Goal: Transaction & Acquisition: Purchase product/service

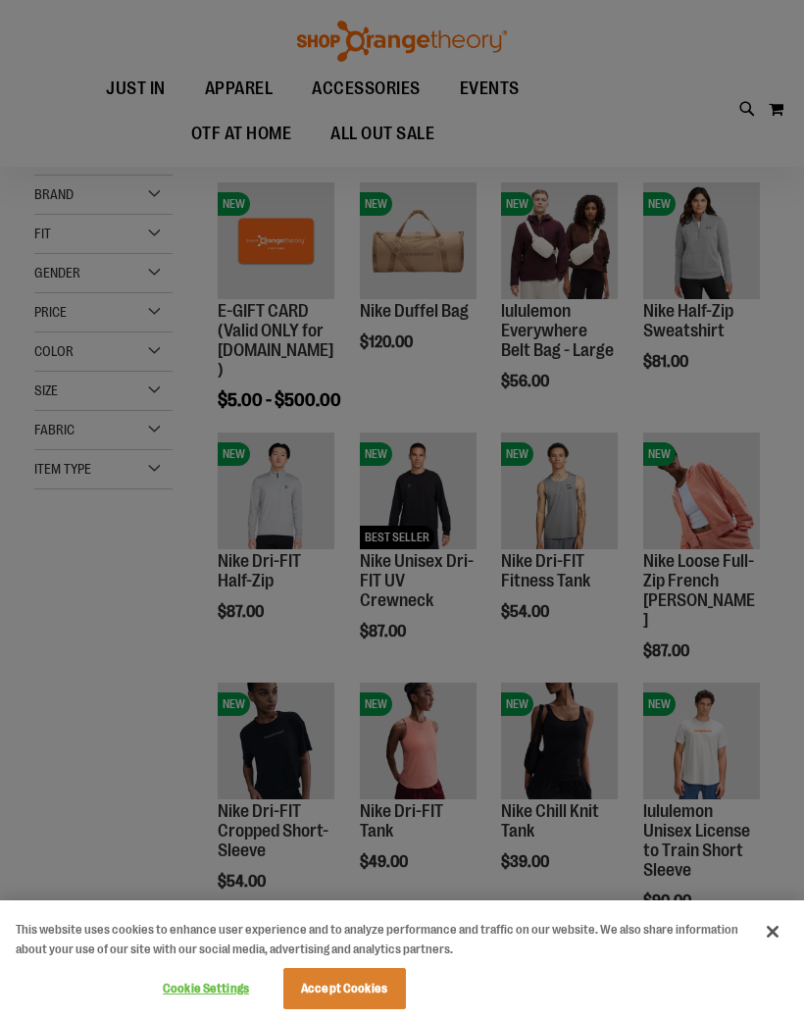
scroll to position [614, 0]
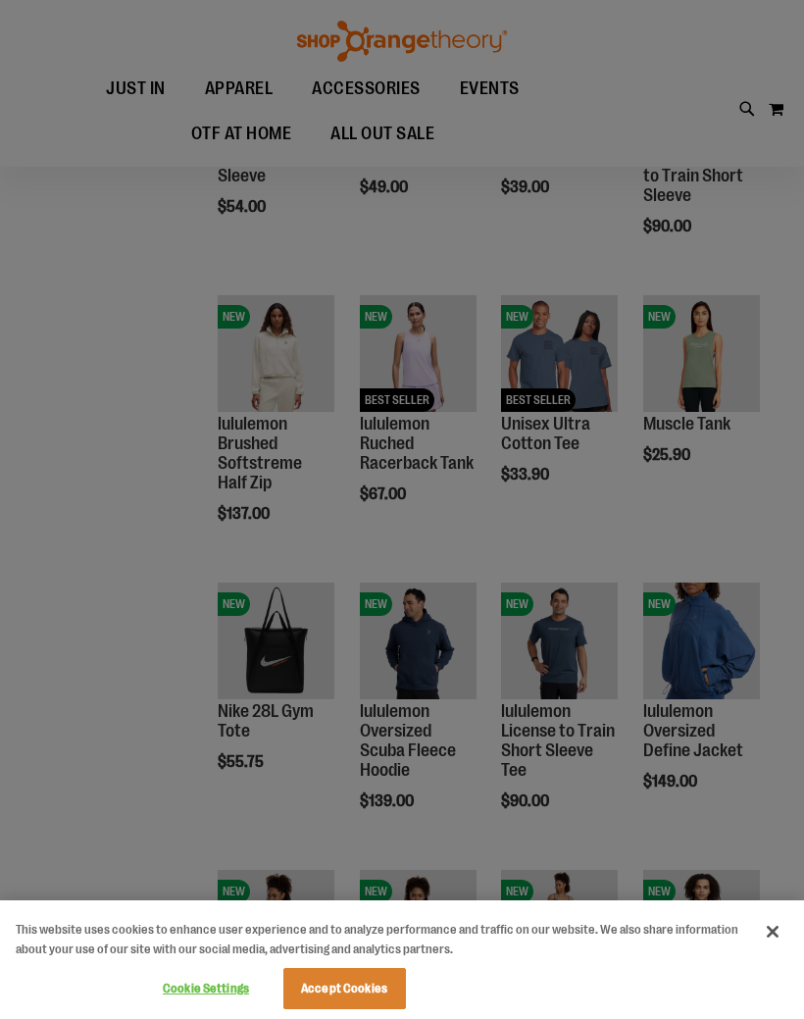
scroll to position [748, 0]
click at [351, 1009] on button "Accept Cookies" at bounding box center [344, 988] width 123 height 41
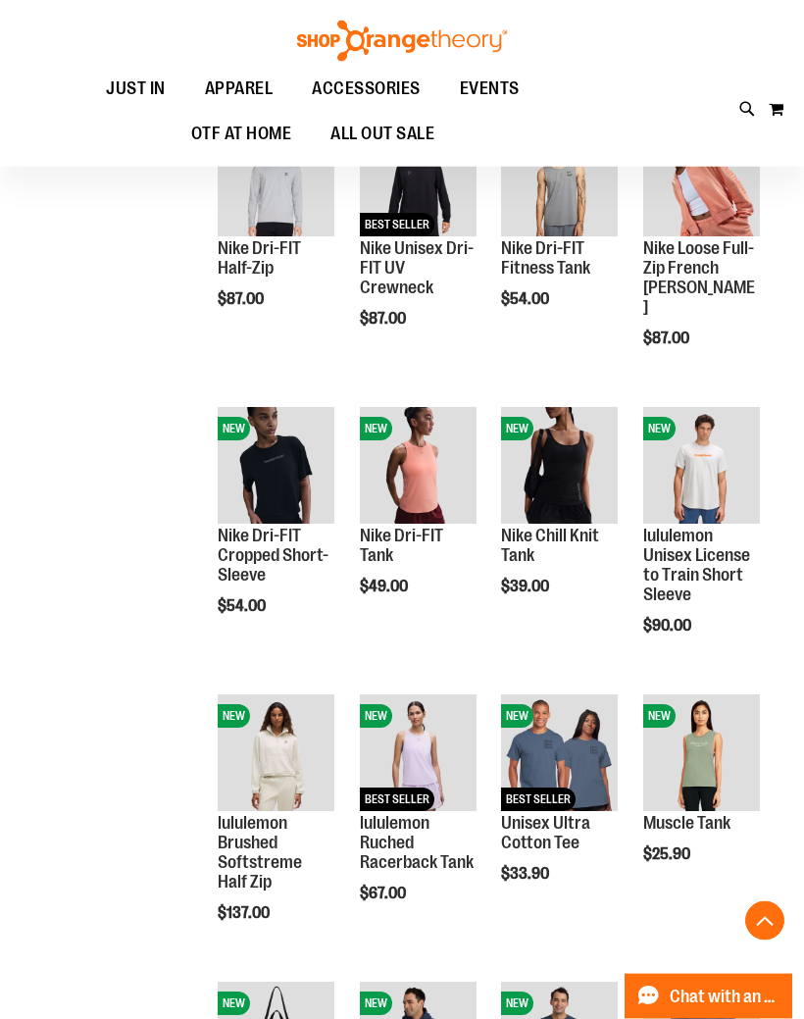
scroll to position [350, 0]
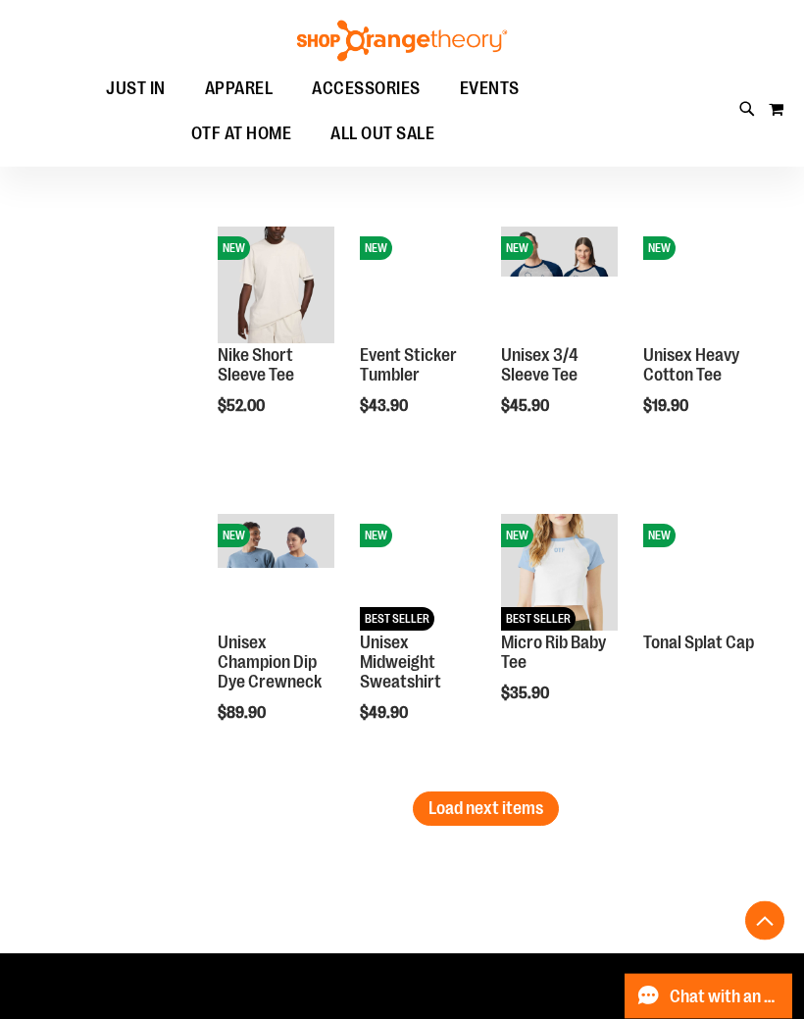
scroll to position [1967, 0]
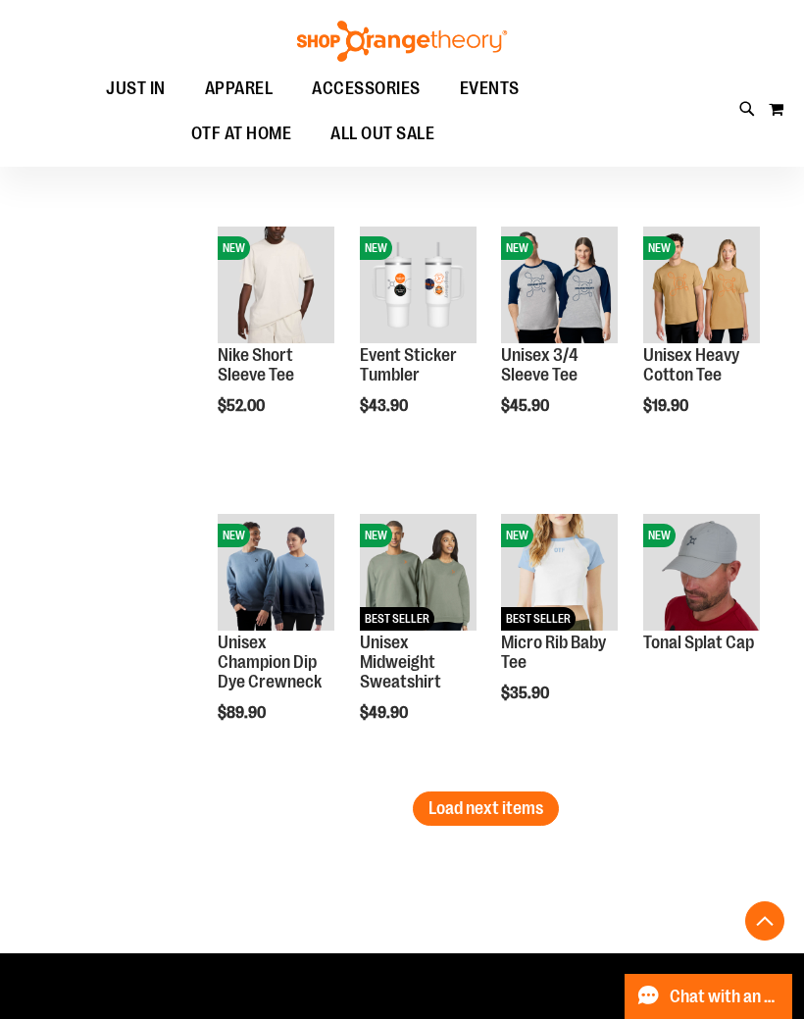
click at [529, 808] on span "Load next items" at bounding box center [486, 808] width 115 height 20
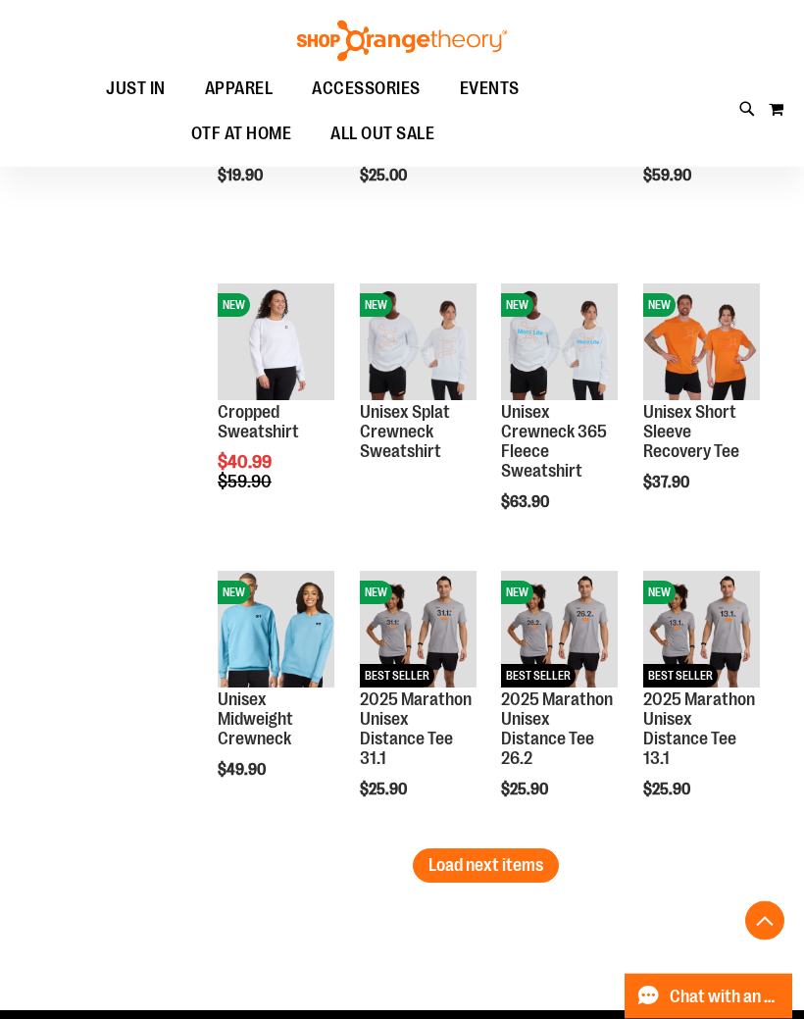
scroll to position [2773, 0]
click at [529, 865] on span "Load next items" at bounding box center [486, 865] width 115 height 20
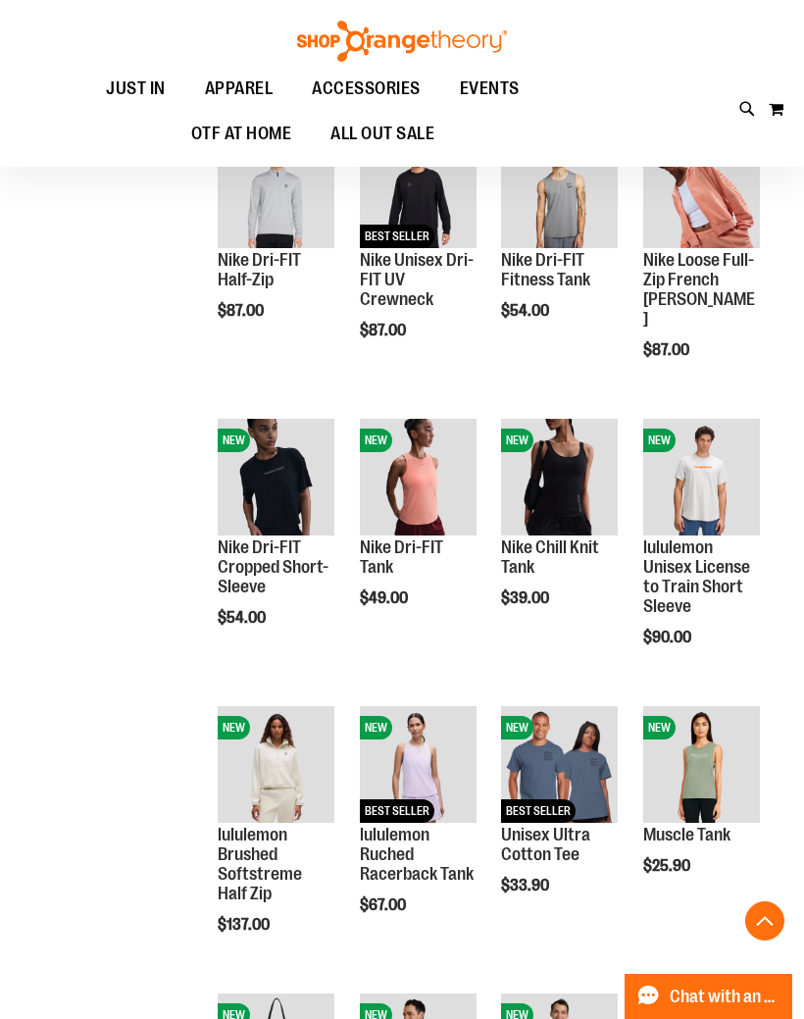
scroll to position [168, 0]
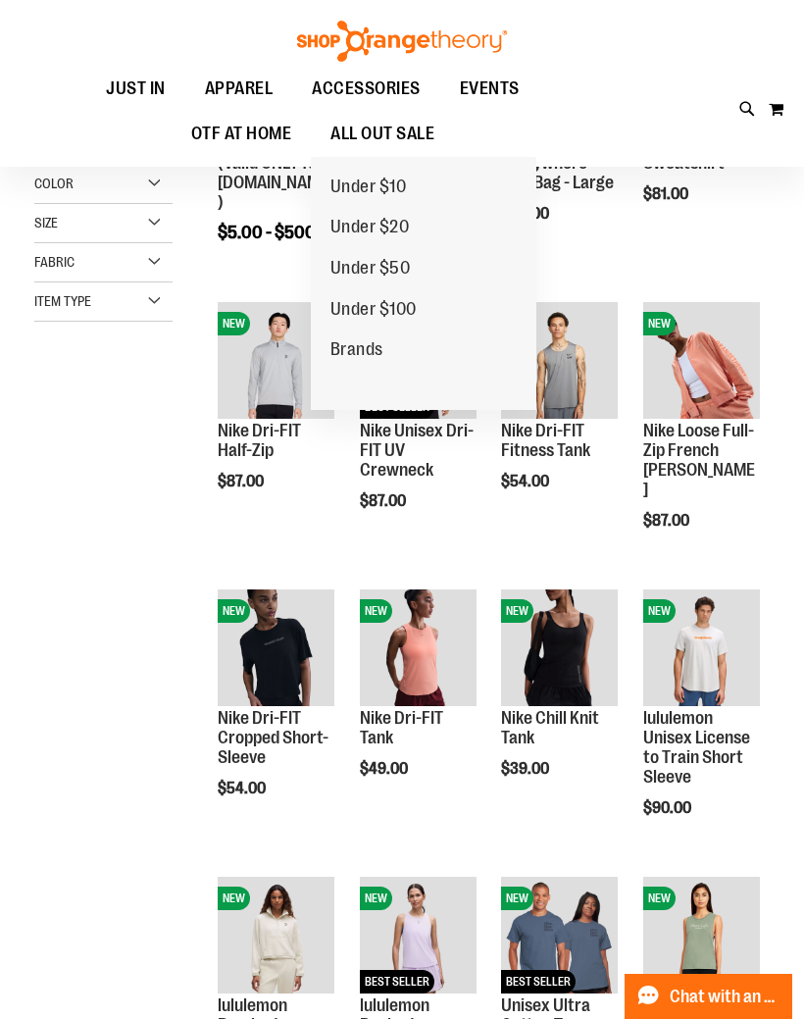
click at [393, 143] on span "ALL OUT SALE" at bounding box center [383, 134] width 104 height 44
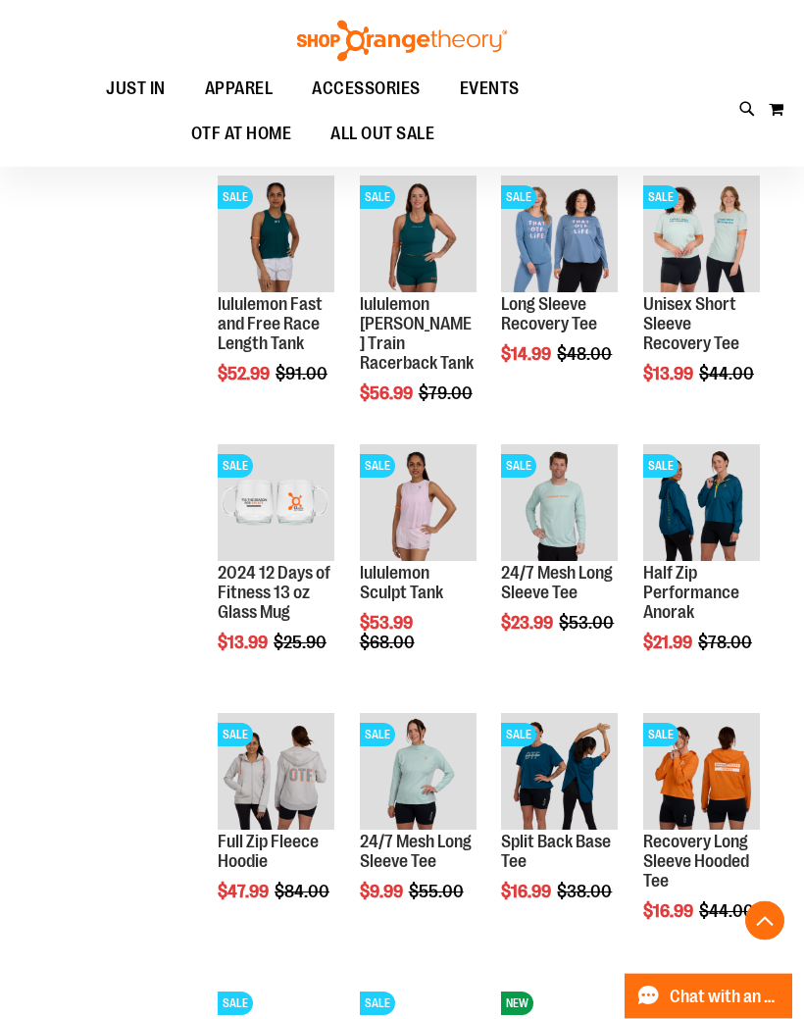
scroll to position [1019, 0]
click at [721, 762] on span "Quickview" at bounding box center [689, 787] width 93 height 51
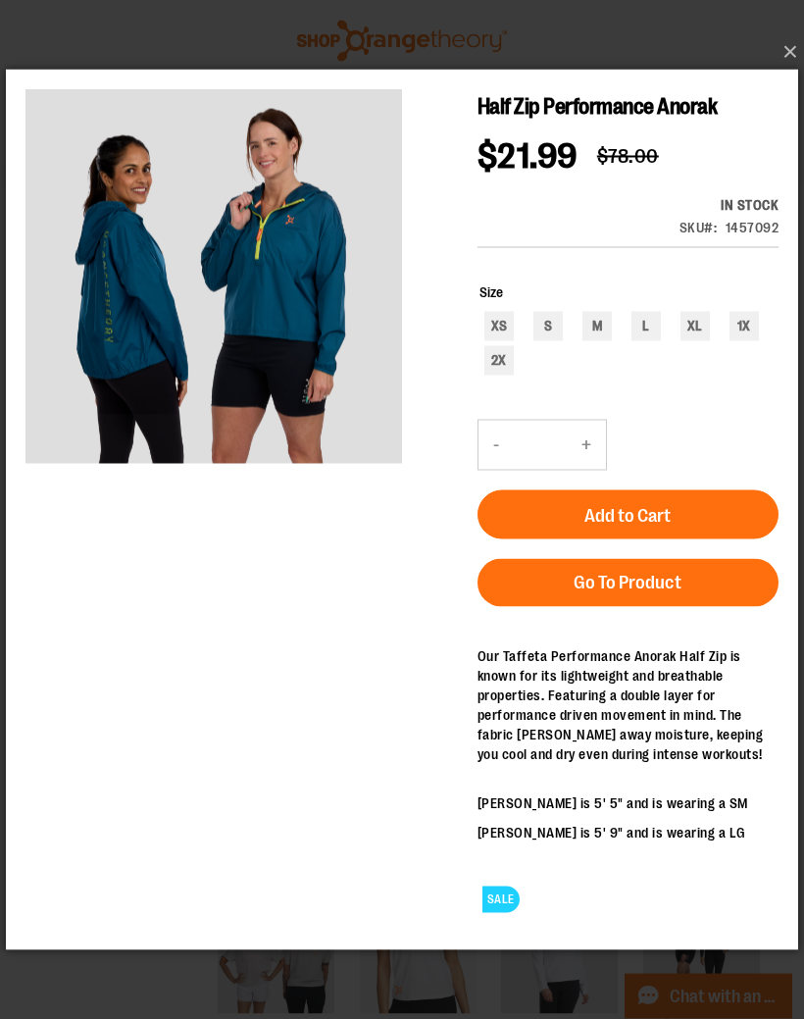
scroll to position [1104, 0]
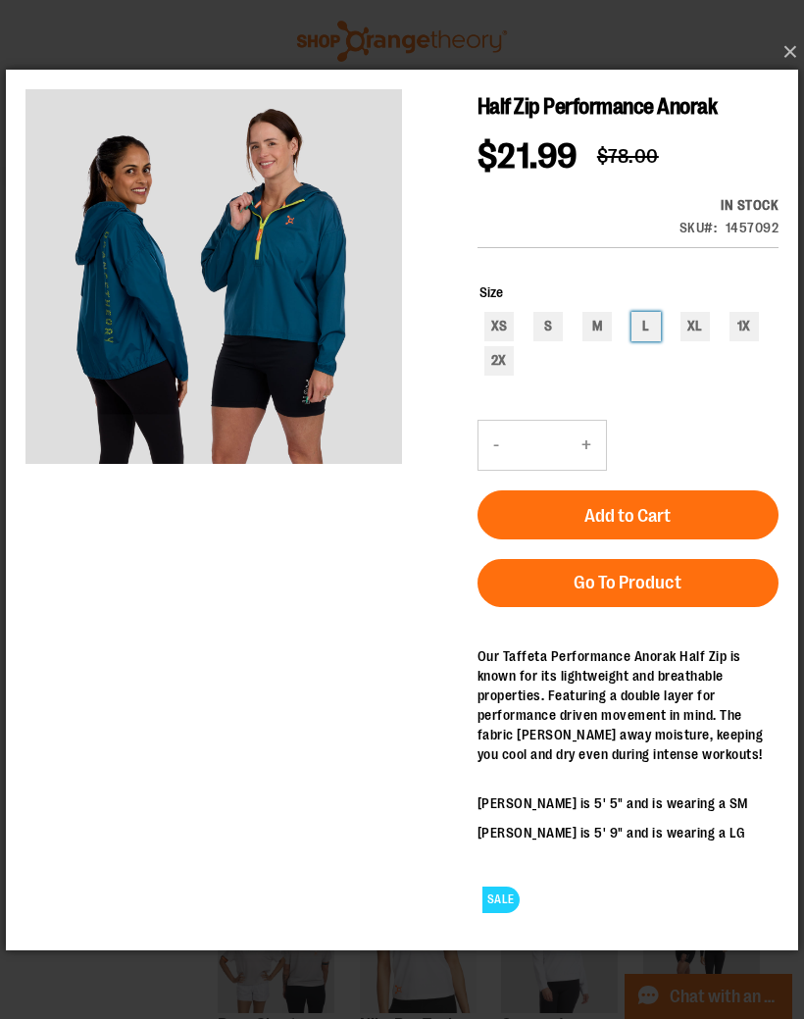
click at [659, 332] on div "L" at bounding box center [646, 325] width 29 height 29
type input "***"
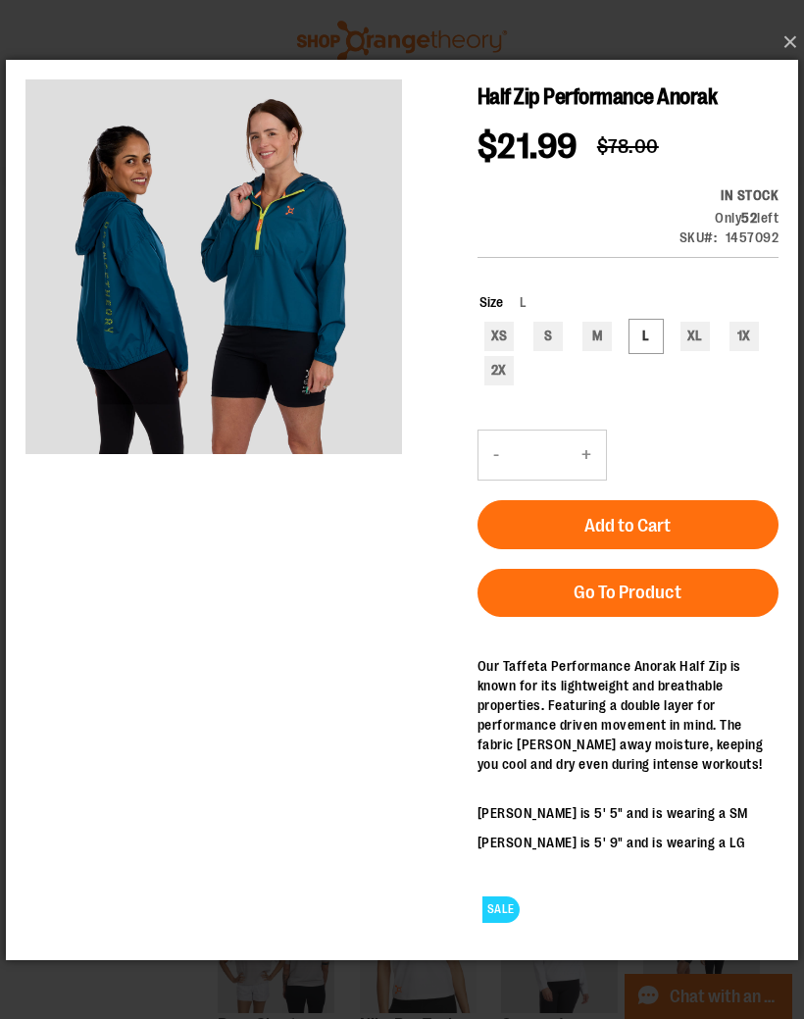
click at [666, 525] on span "Add to Cart" at bounding box center [628, 525] width 86 height 22
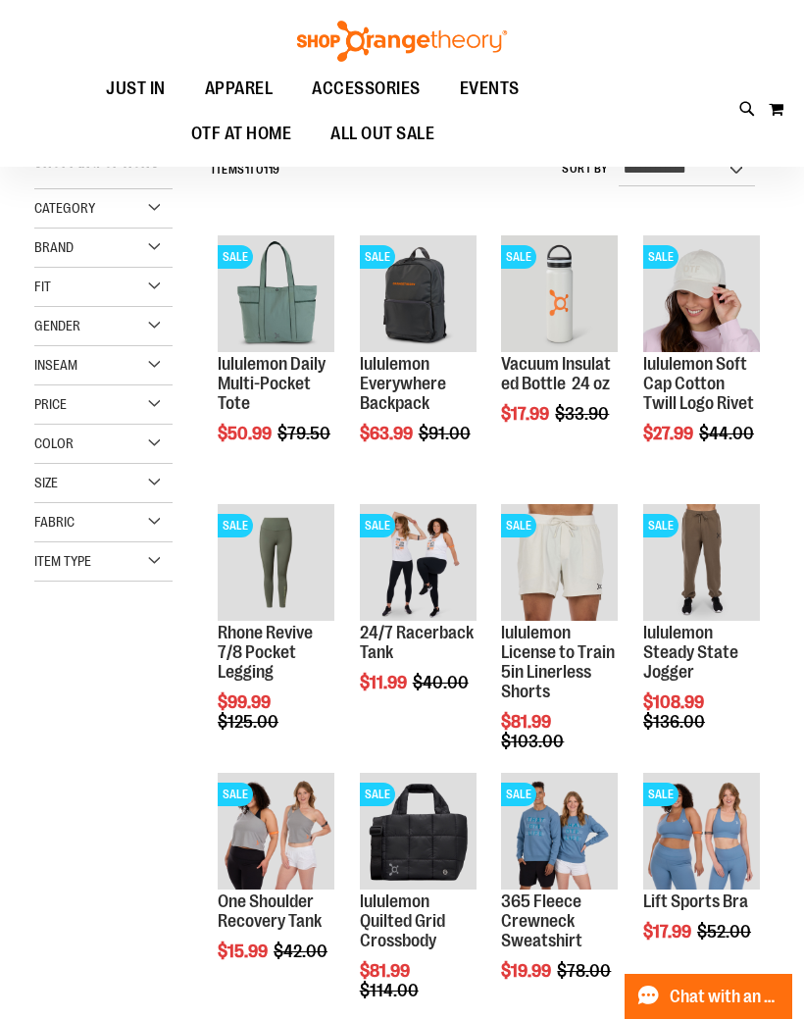
scroll to position [35, 0]
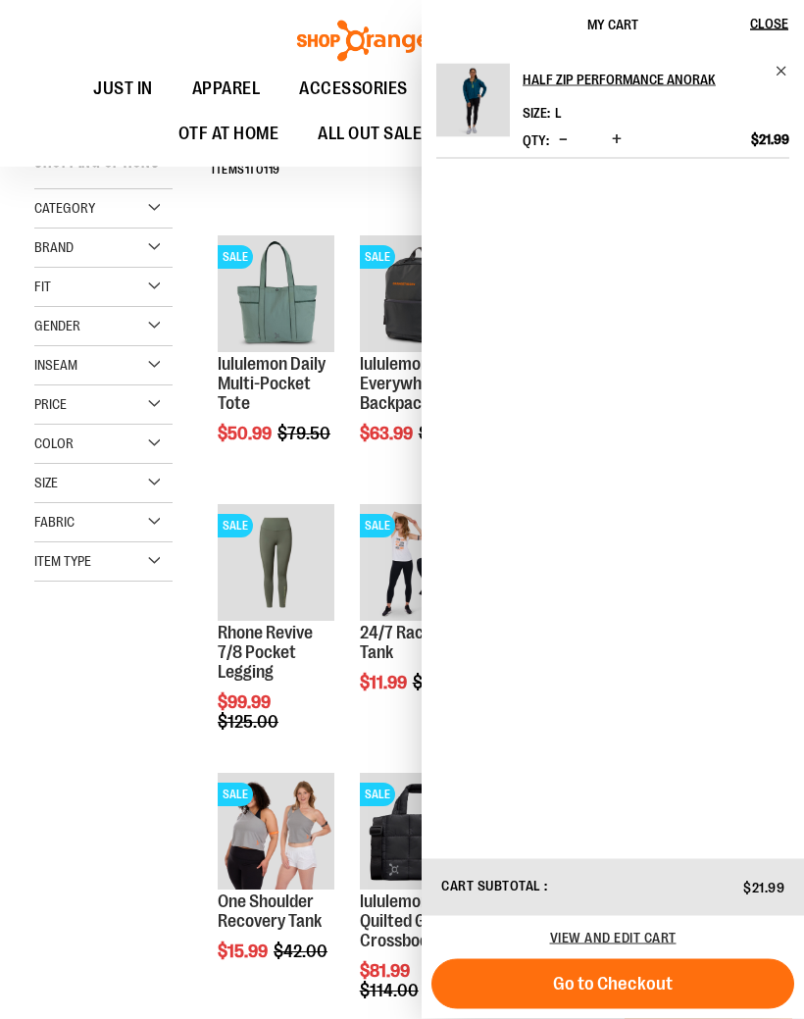
scroll to position [178, 0]
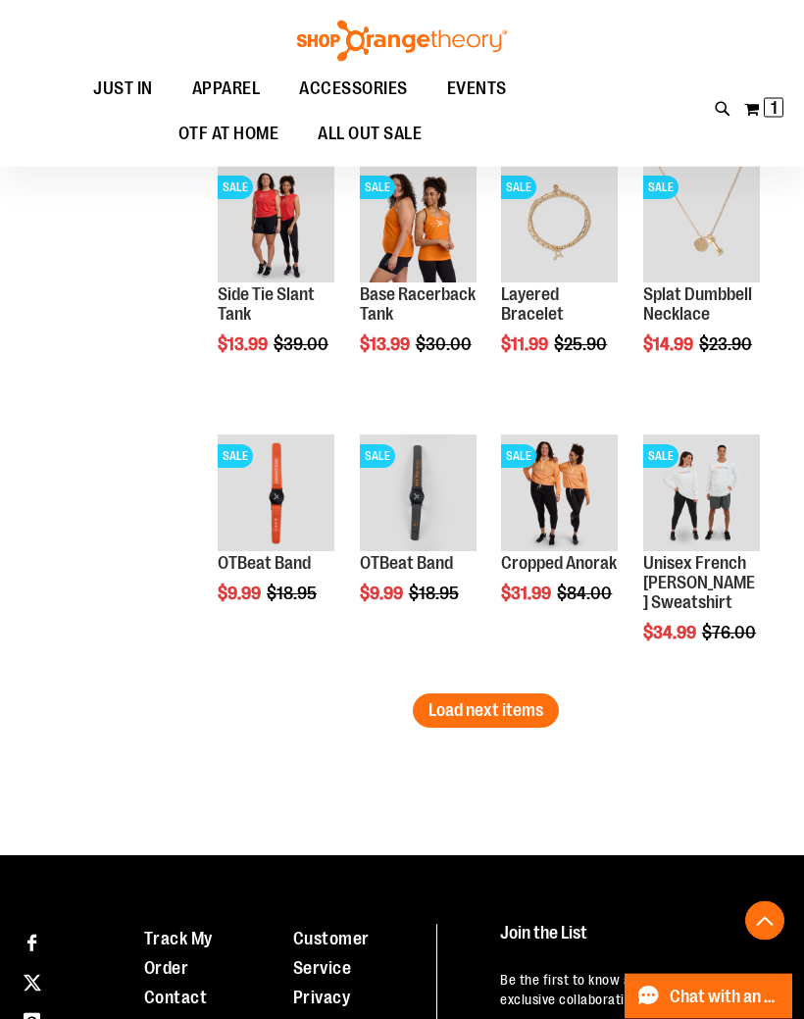
scroll to position [2104, 0]
click at [538, 713] on span "Quickview" at bounding box center [547, 738] width 93 height 51
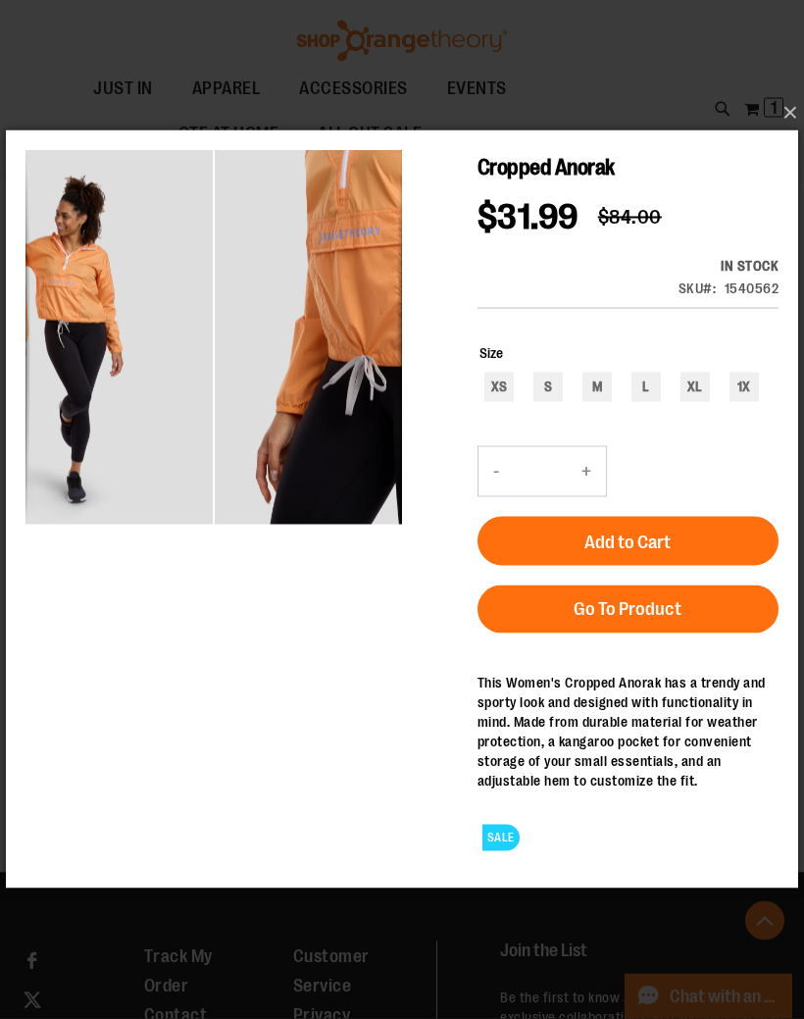
scroll to position [2087, 0]
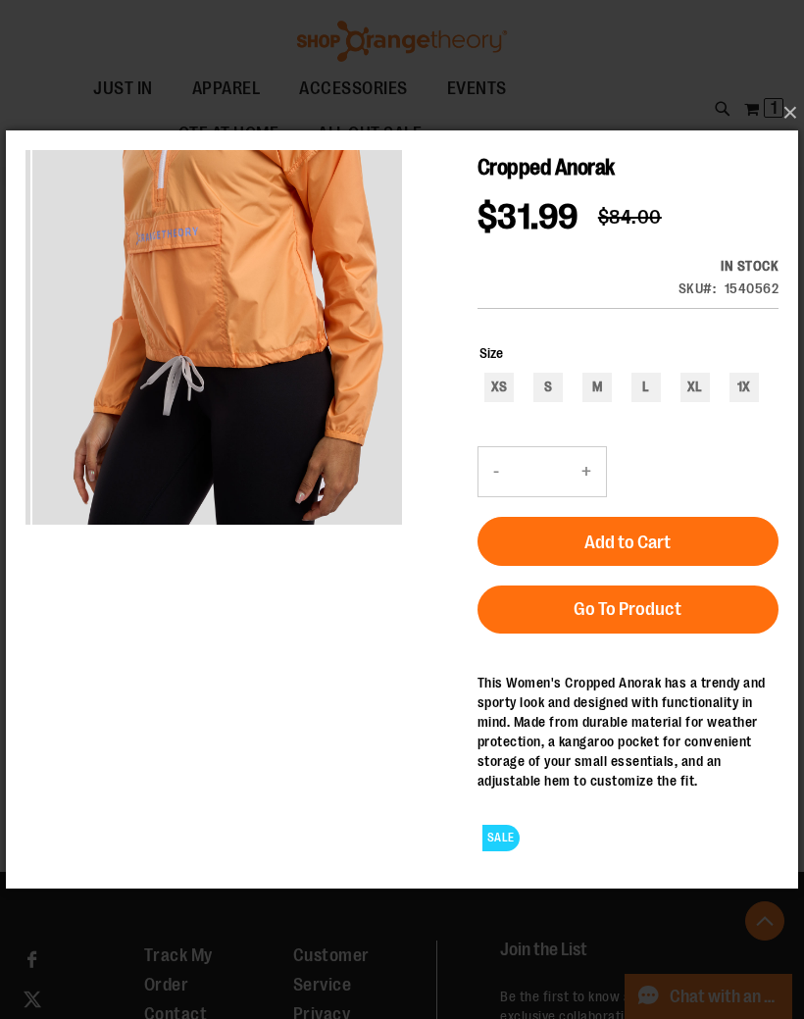
click at [785, 134] on button "×" at bounding box center [408, 112] width 792 height 43
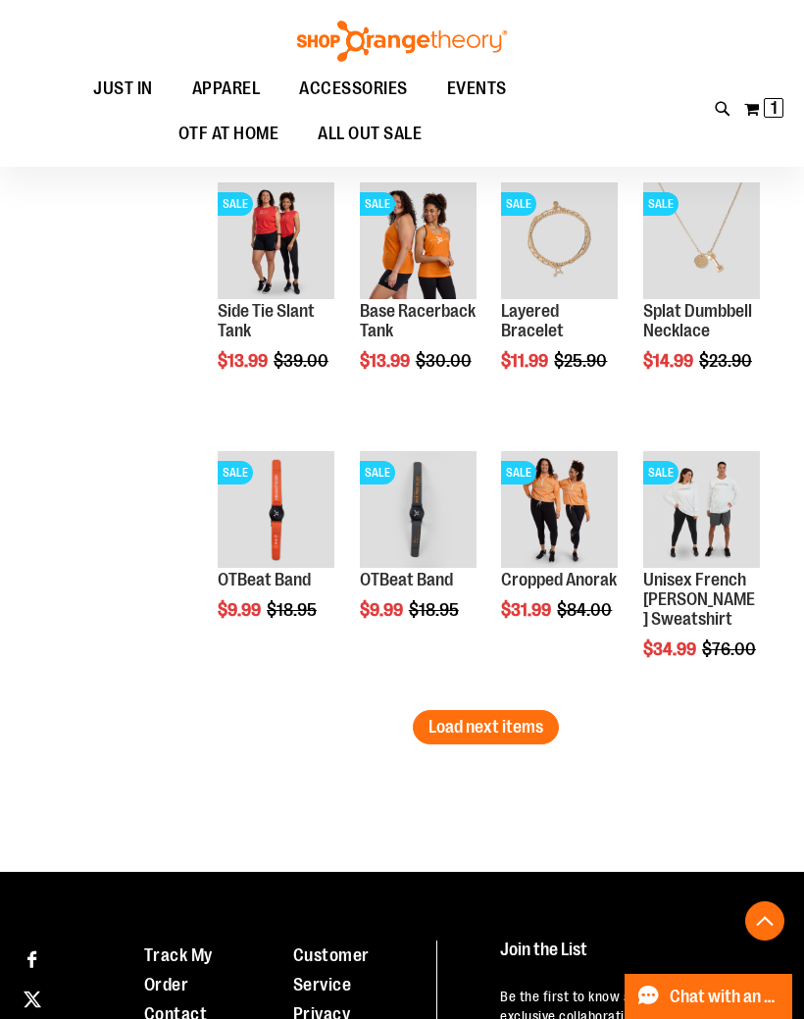
scroll to position [2104, 0]
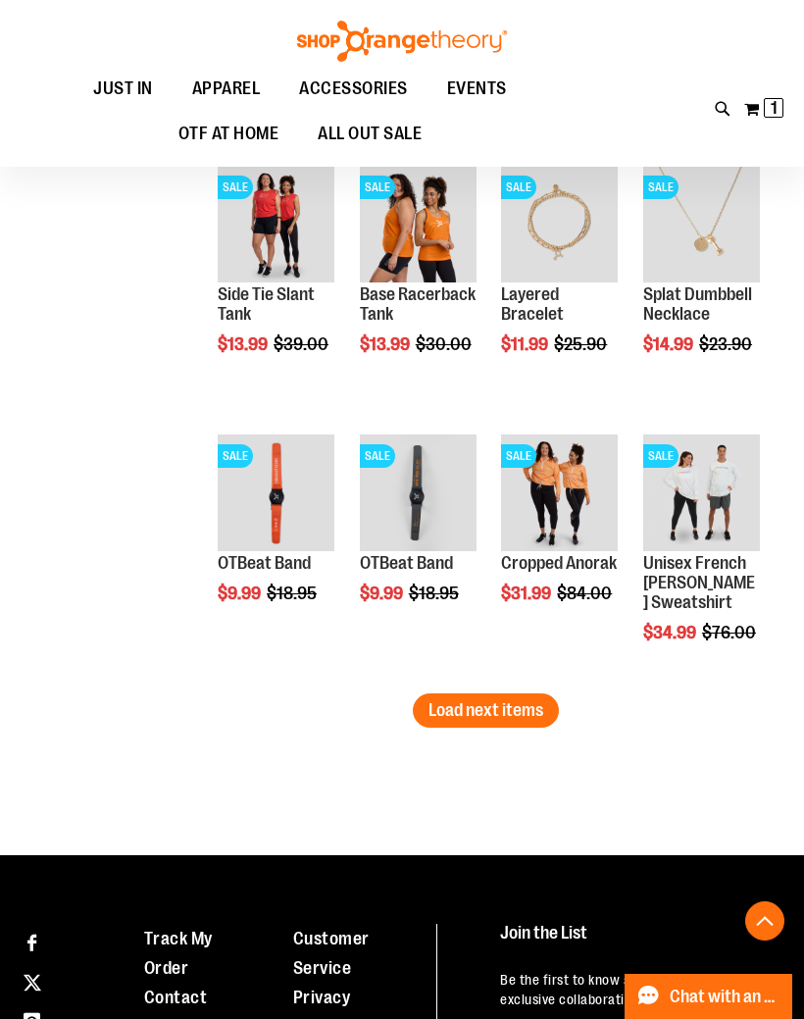
click at [453, 713] on span "Quickview" at bounding box center [406, 738] width 93 height 51
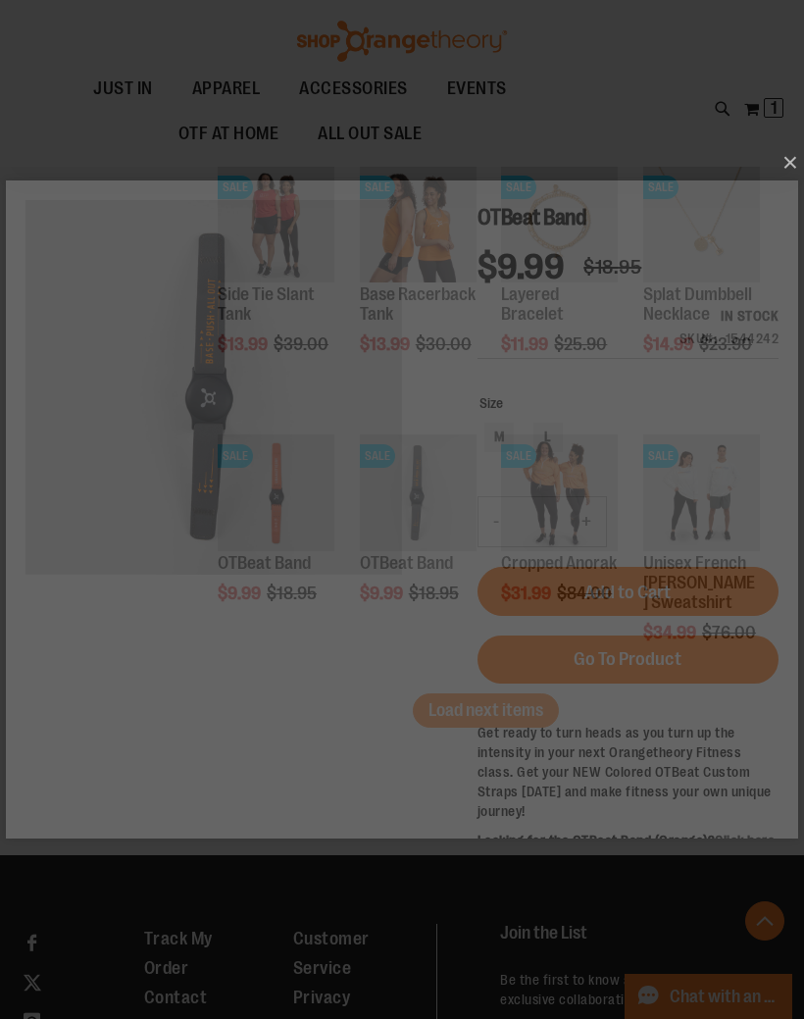
scroll to position [0, 0]
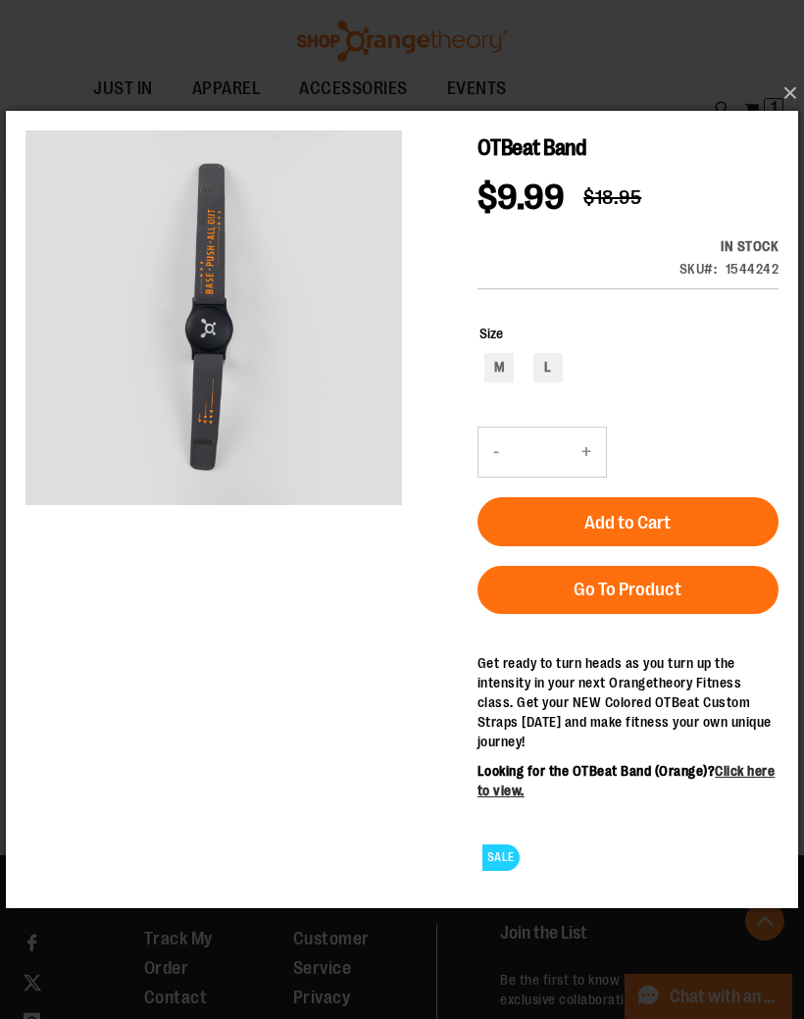
click at [575, 517] on button "Add to Cart" at bounding box center [628, 521] width 301 height 49
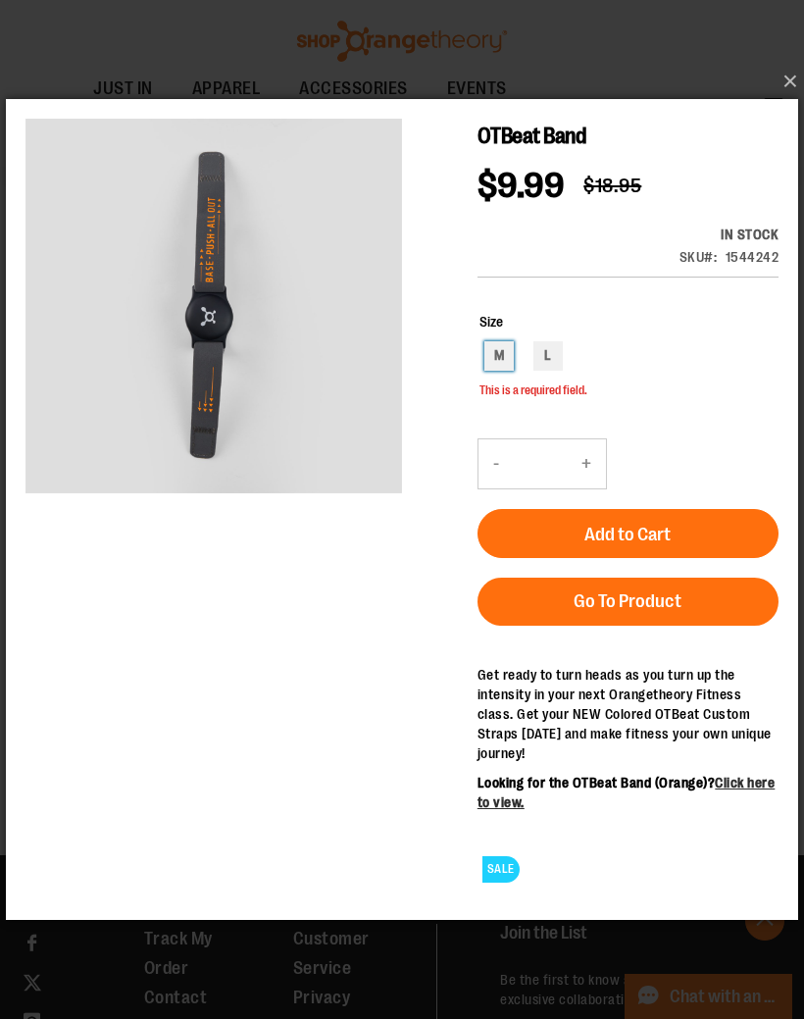
click at [504, 360] on div "M" at bounding box center [498, 355] width 29 height 29
type input "***"
click at [587, 535] on span "Add to Cart" at bounding box center [628, 535] width 86 height 22
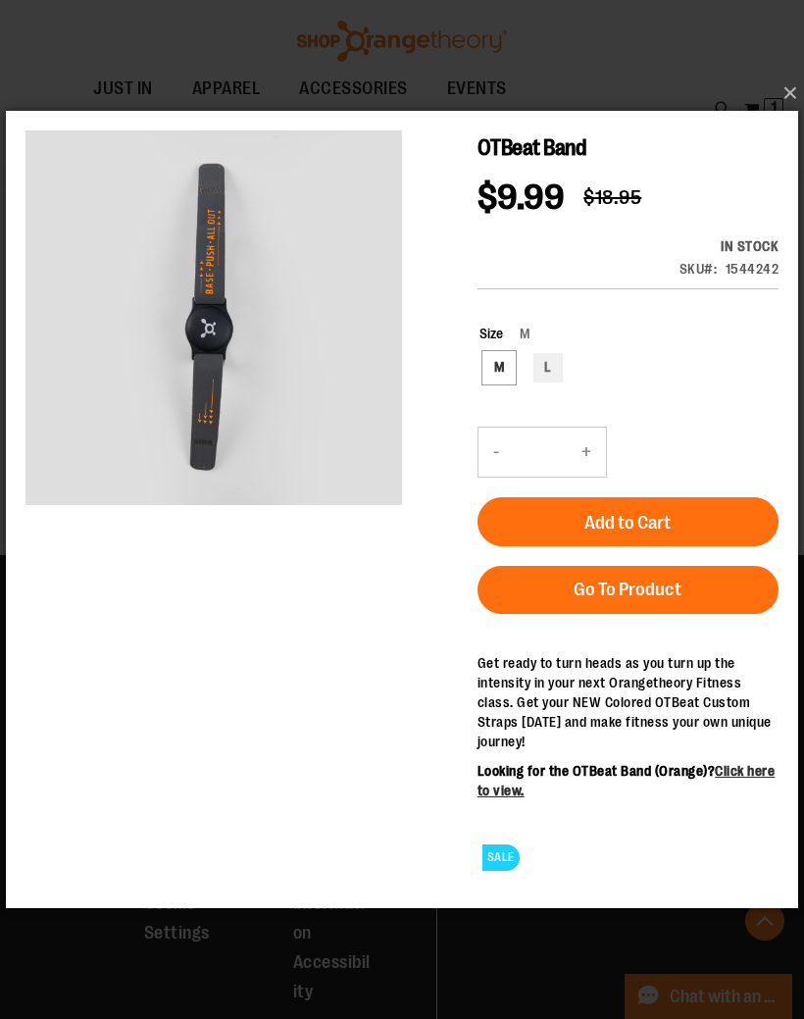
click at [792, 115] on button "×" at bounding box center [408, 93] width 792 height 43
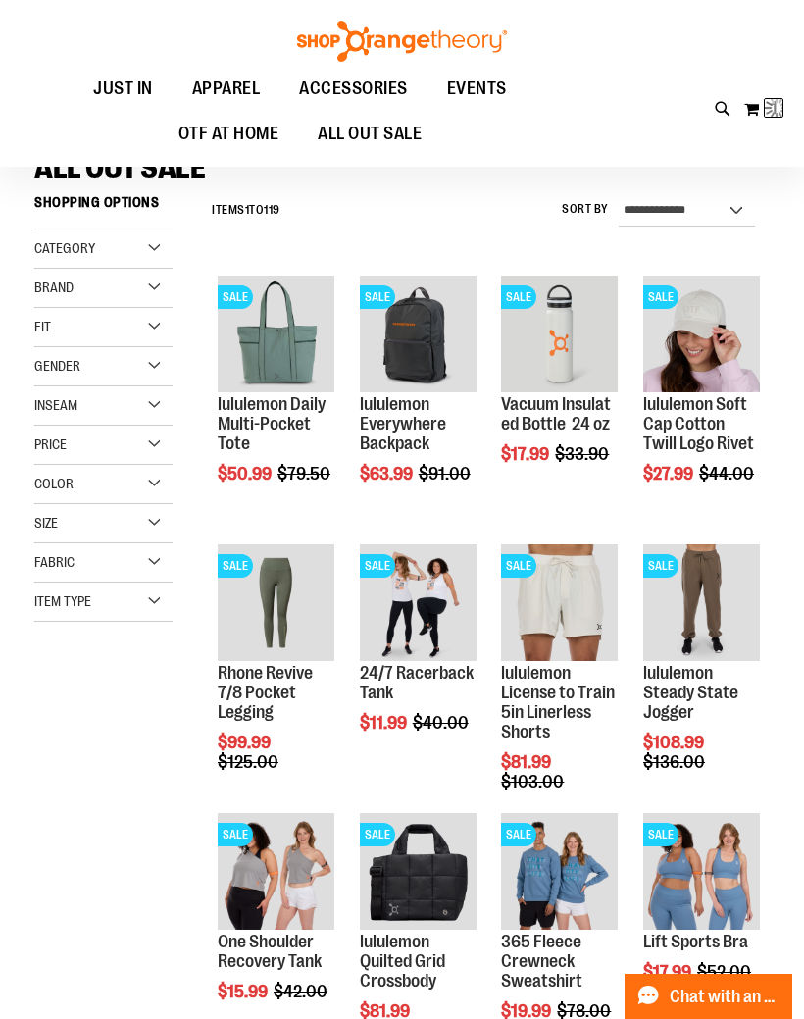
scroll to position [3, 0]
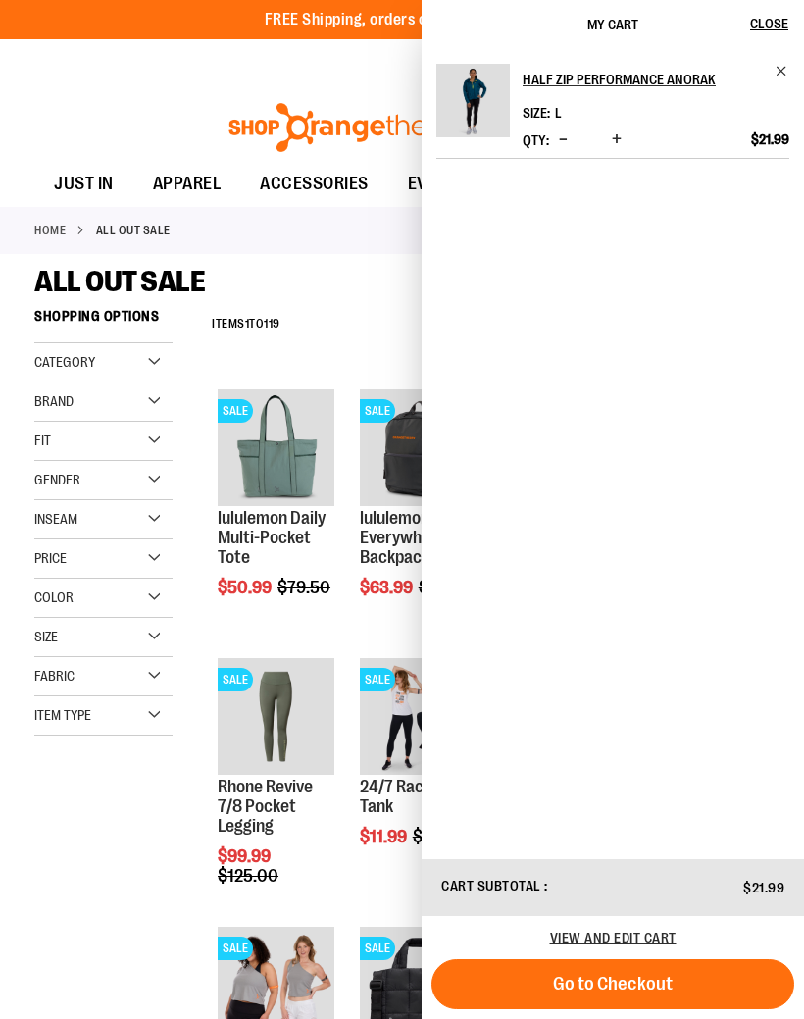
scroll to position [214, 0]
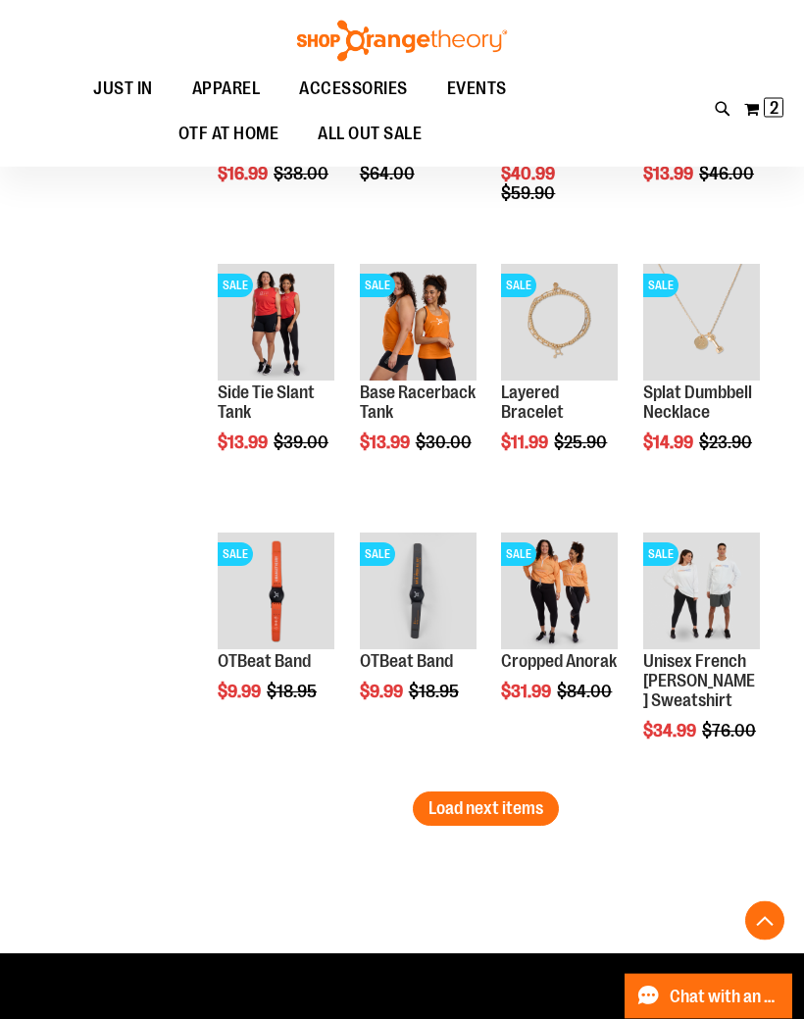
scroll to position [2006, 0]
click at [526, 810] on span "Load next items" at bounding box center [486, 808] width 115 height 20
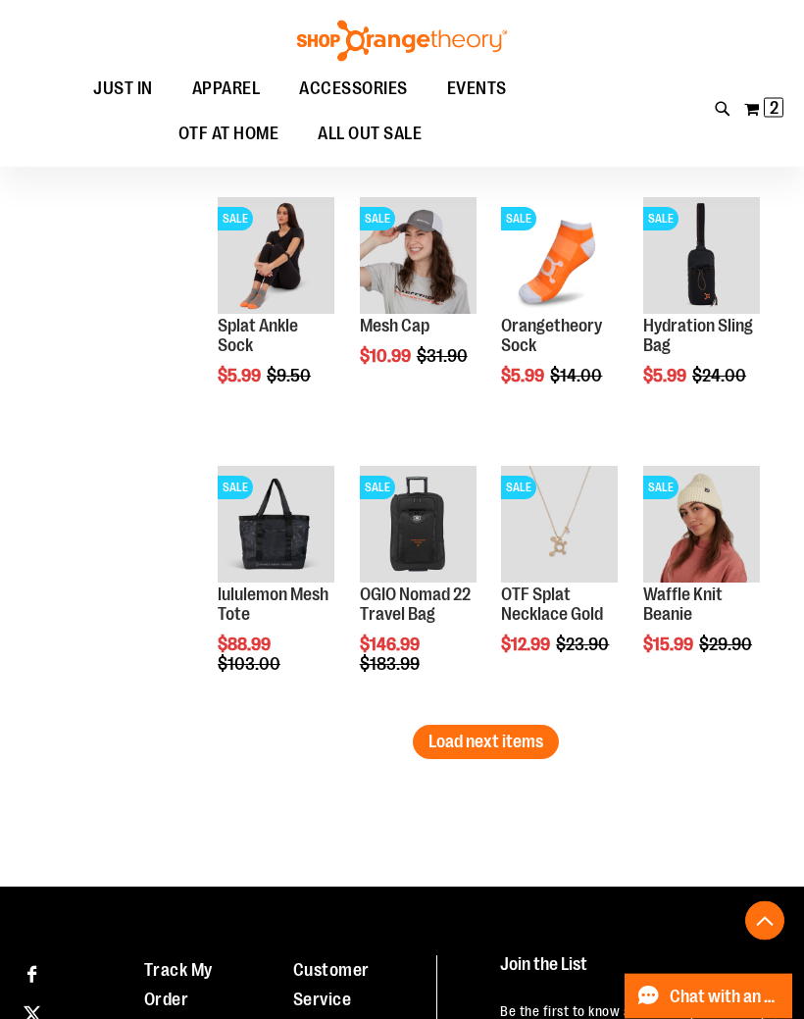
scroll to position [2878, 0]
click at [521, 750] on span "Load next items" at bounding box center [486, 742] width 115 height 20
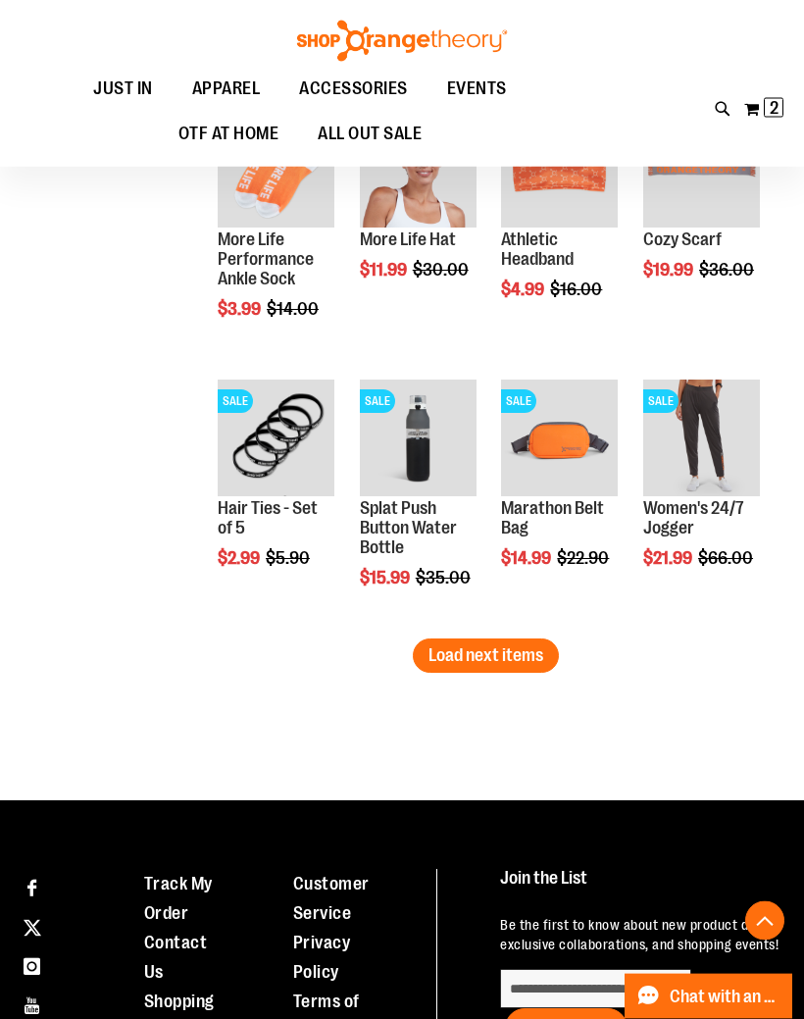
scroll to position [3771, 0]
click at [522, 646] on span "Load next items" at bounding box center [486, 655] width 115 height 20
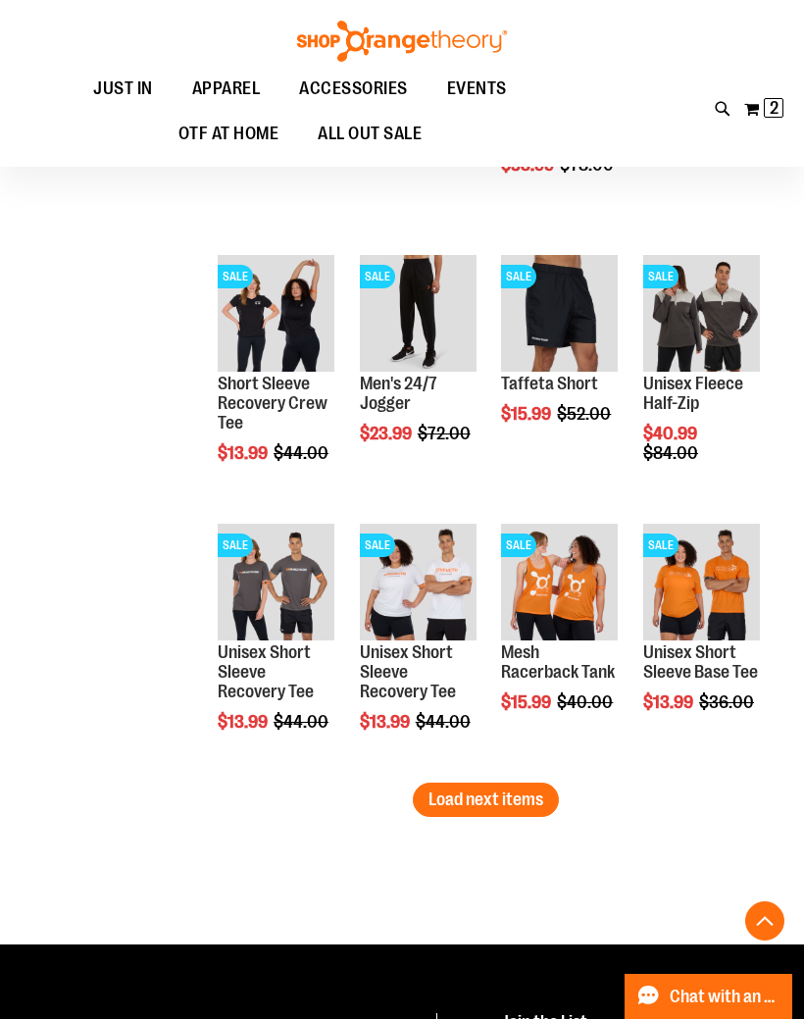
scroll to position [4513, 0]
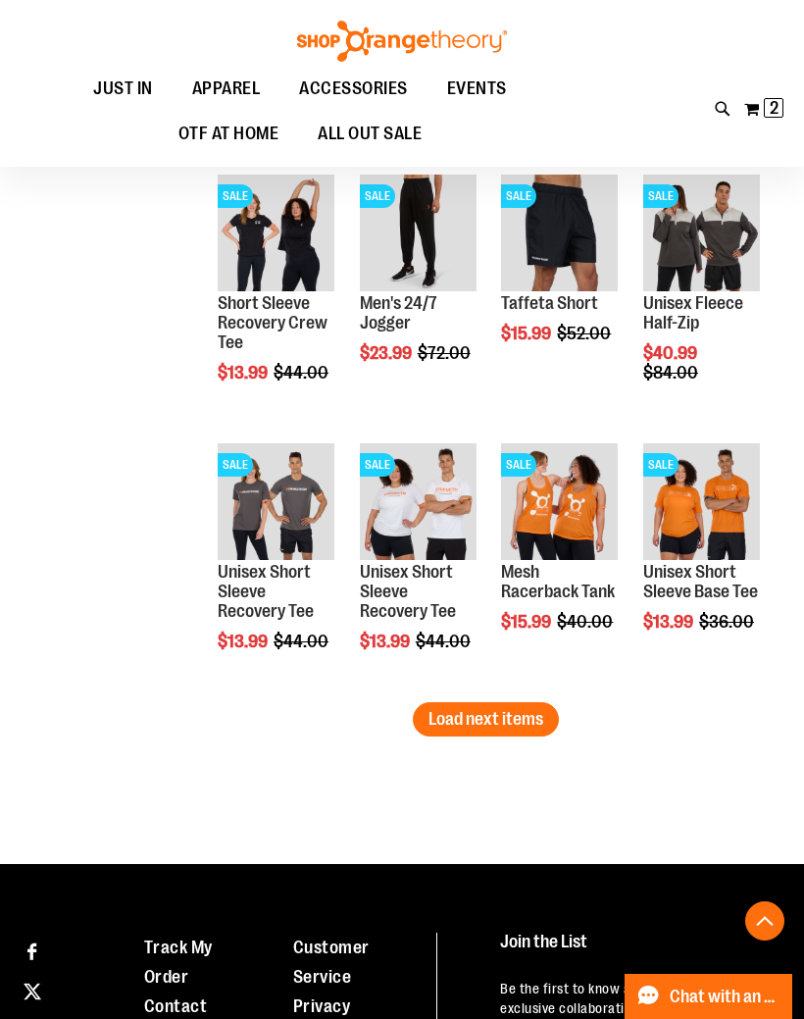
click at [529, 709] on span "Load next items" at bounding box center [486, 719] width 115 height 20
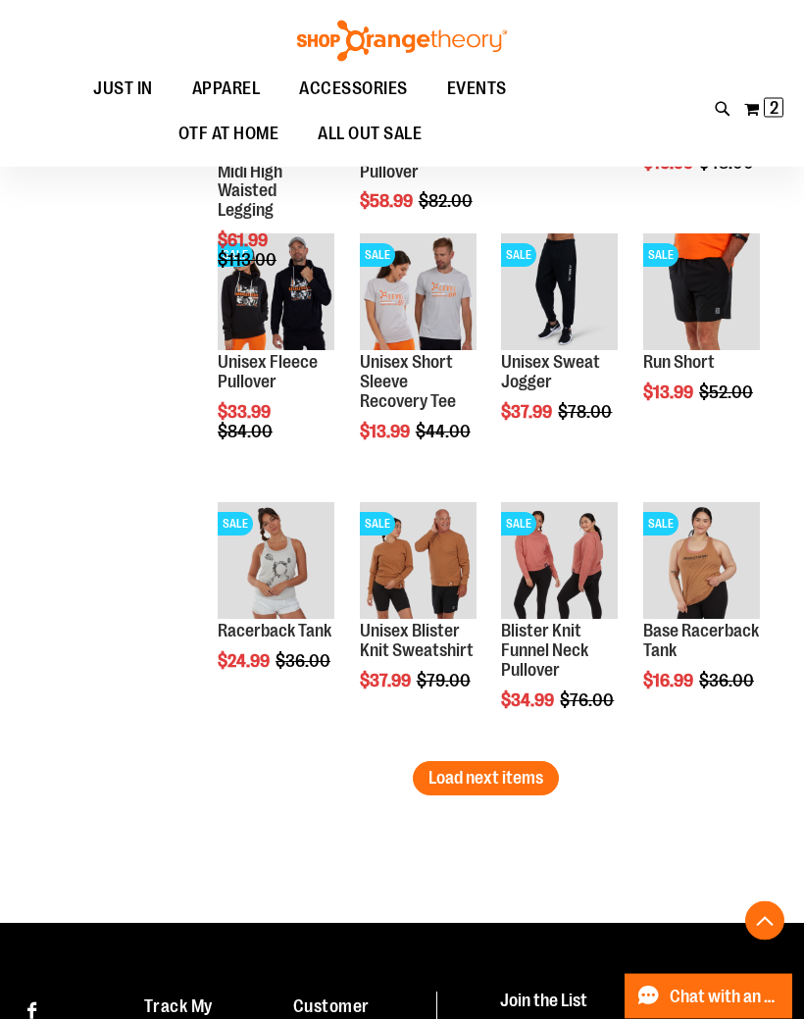
scroll to position [5261, 0]
click at [442, 778] on span "Load next items" at bounding box center [486, 778] width 115 height 20
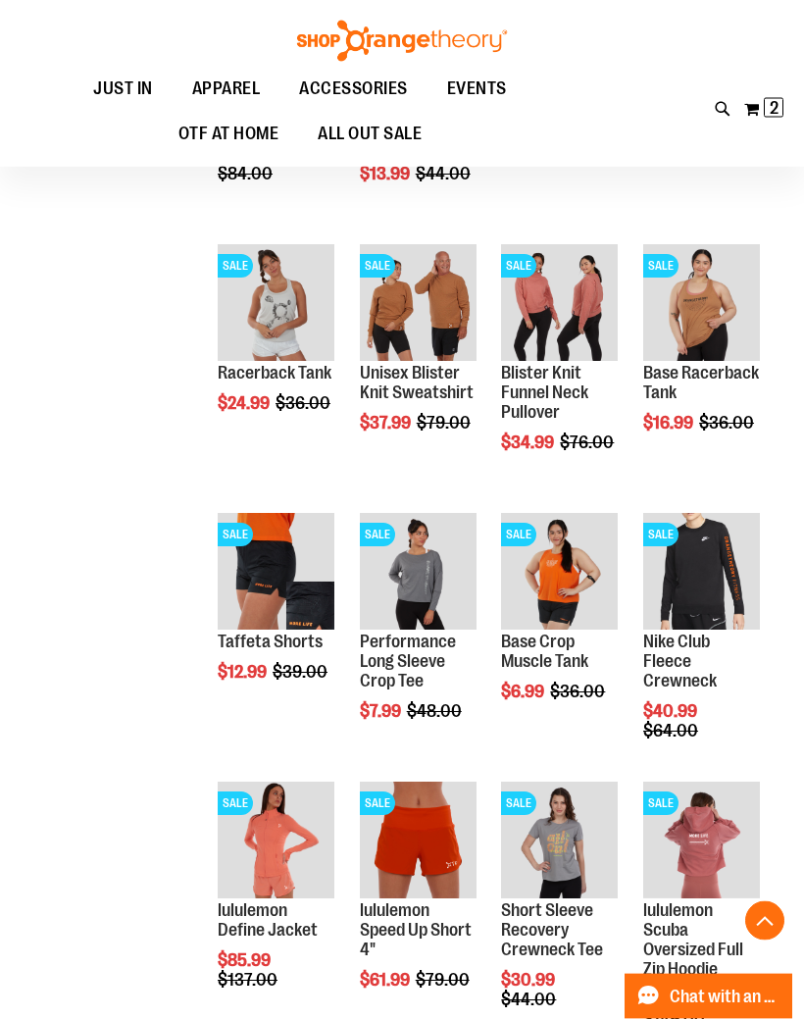
scroll to position [5523, 0]
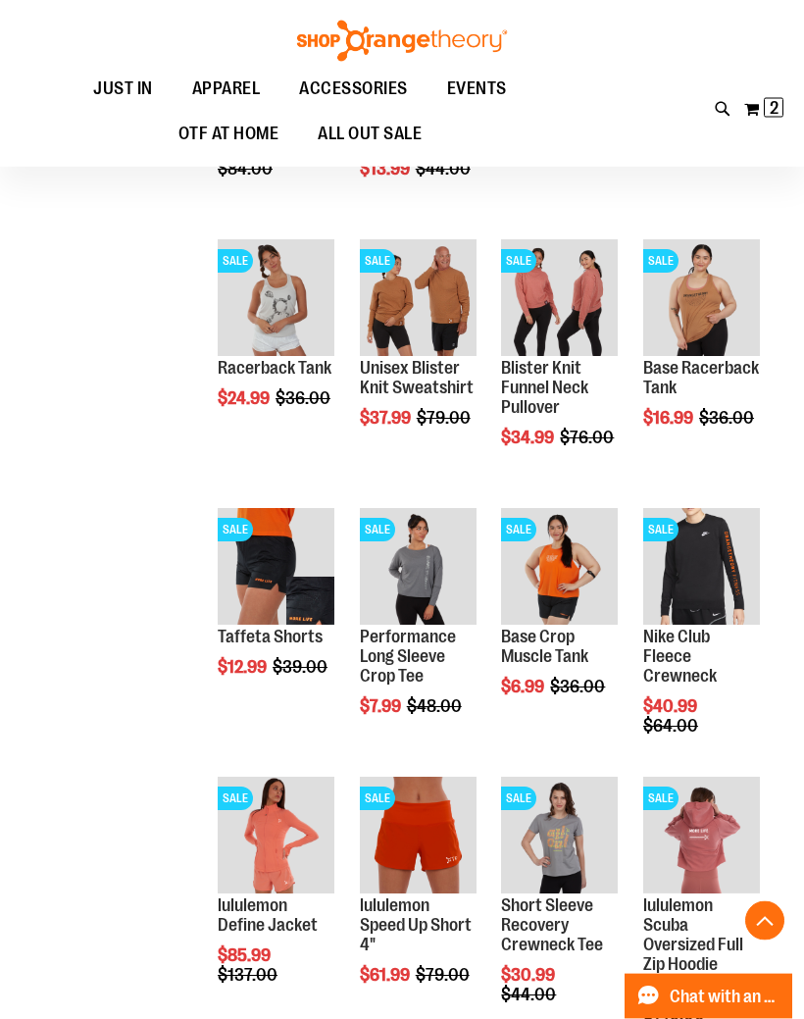
click at [295, 787] on span "Quickview" at bounding box center [264, 812] width 93 height 51
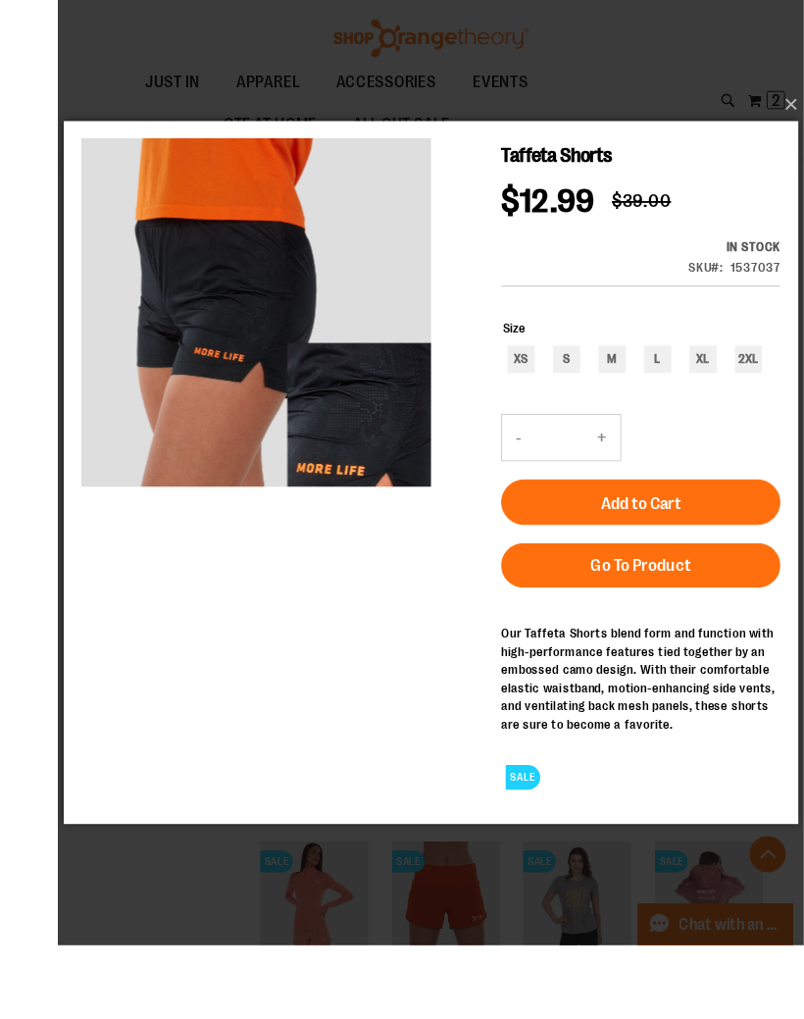
scroll to position [5548, 0]
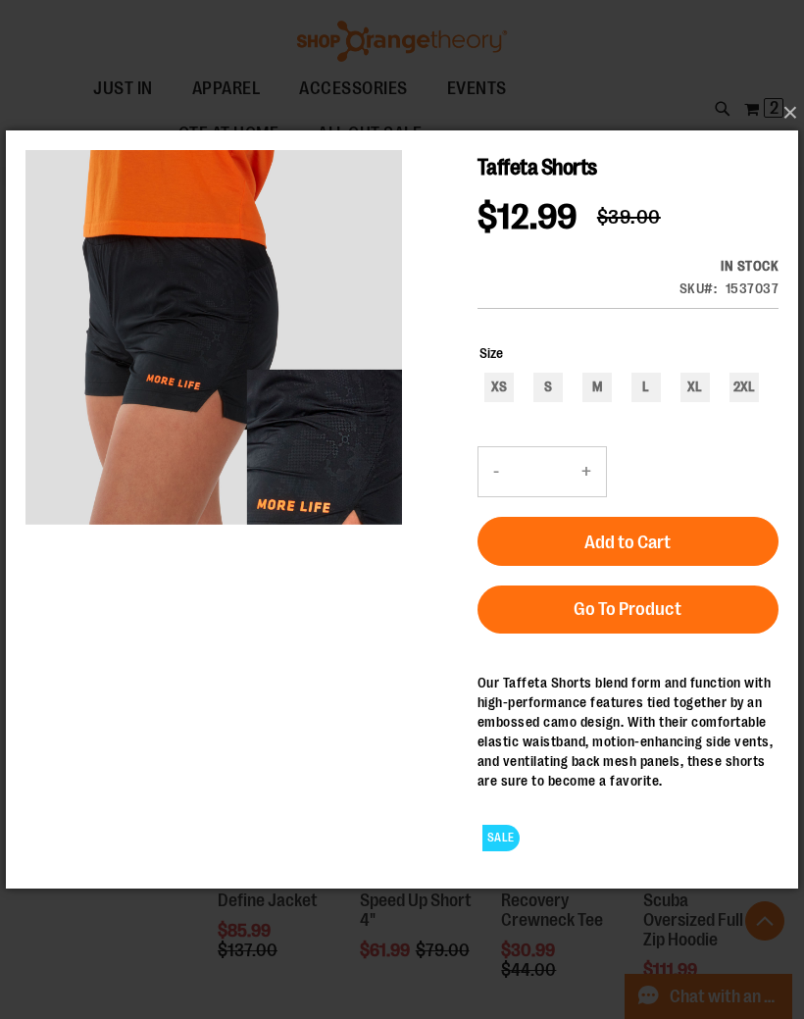
click at [782, 134] on button "×" at bounding box center [408, 112] width 792 height 43
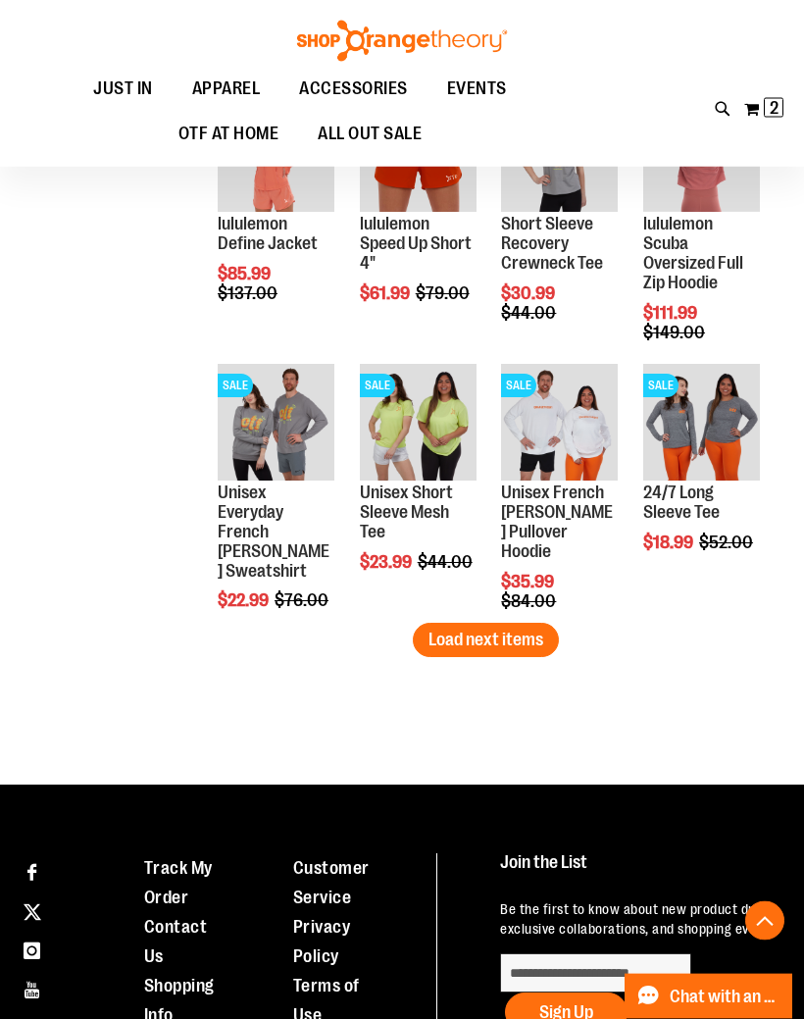
scroll to position [6205, 0]
click at [540, 644] on span "Load next items" at bounding box center [486, 640] width 115 height 20
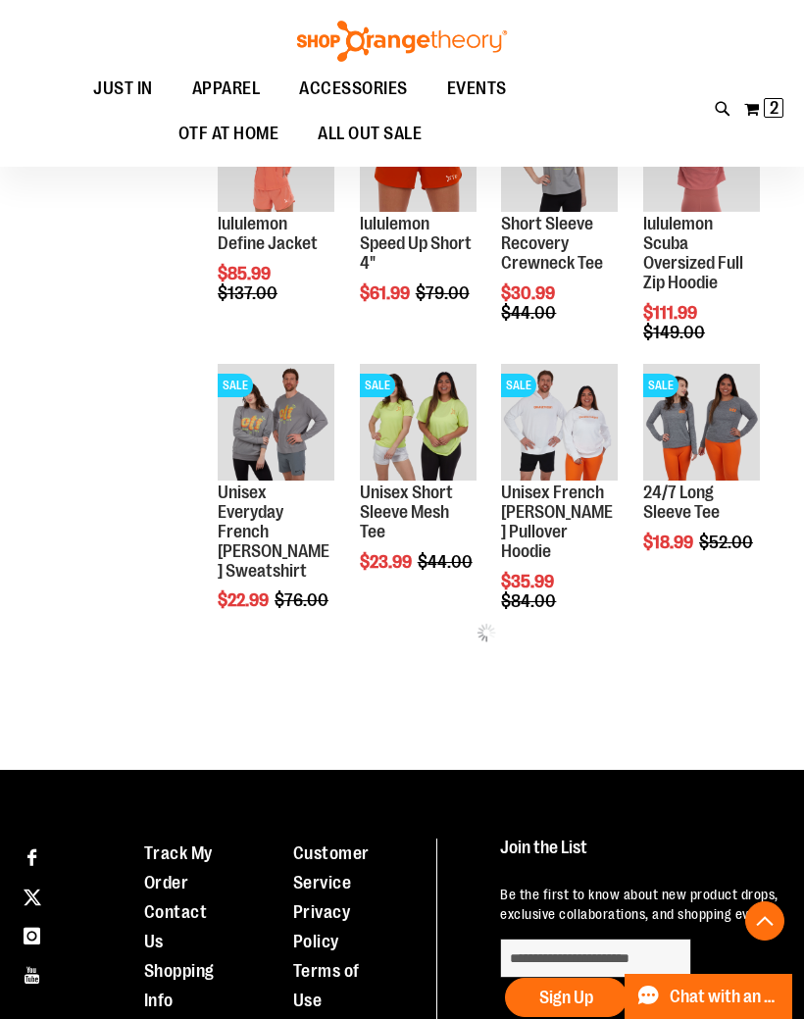
click at [726, 680] on div "Page You're currently reading page 1 Page 2 Page 3 Page 4 Page 5" at bounding box center [486, 682] width 568 height 20
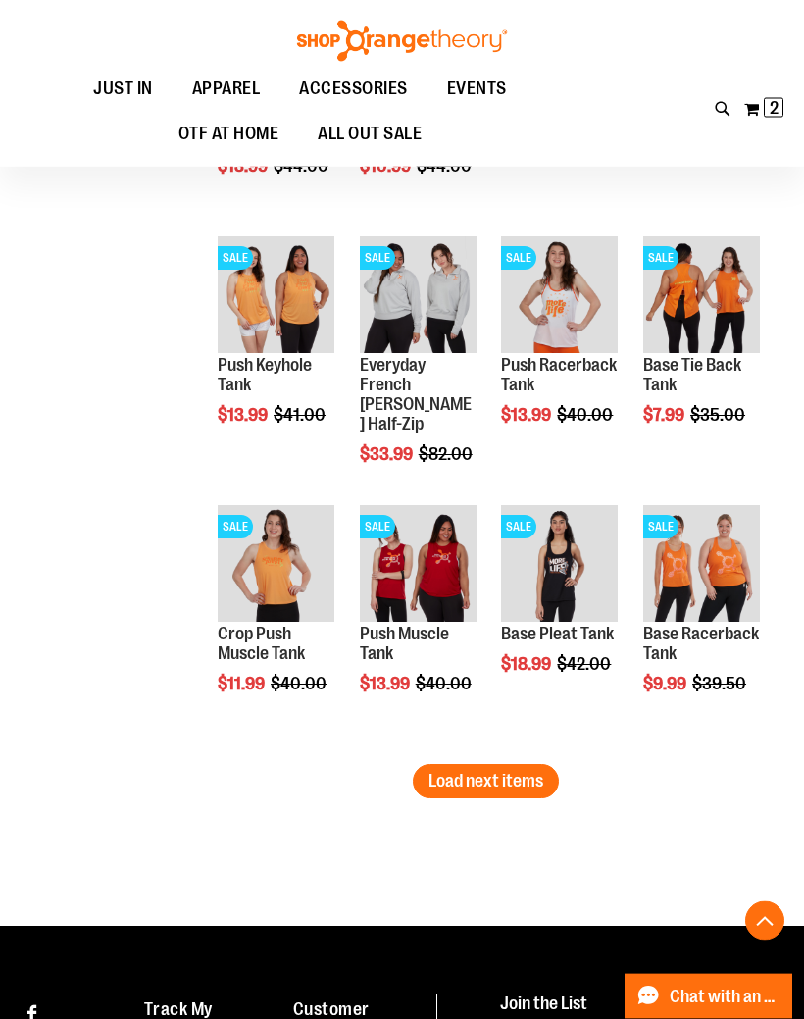
scroll to position [6874, 0]
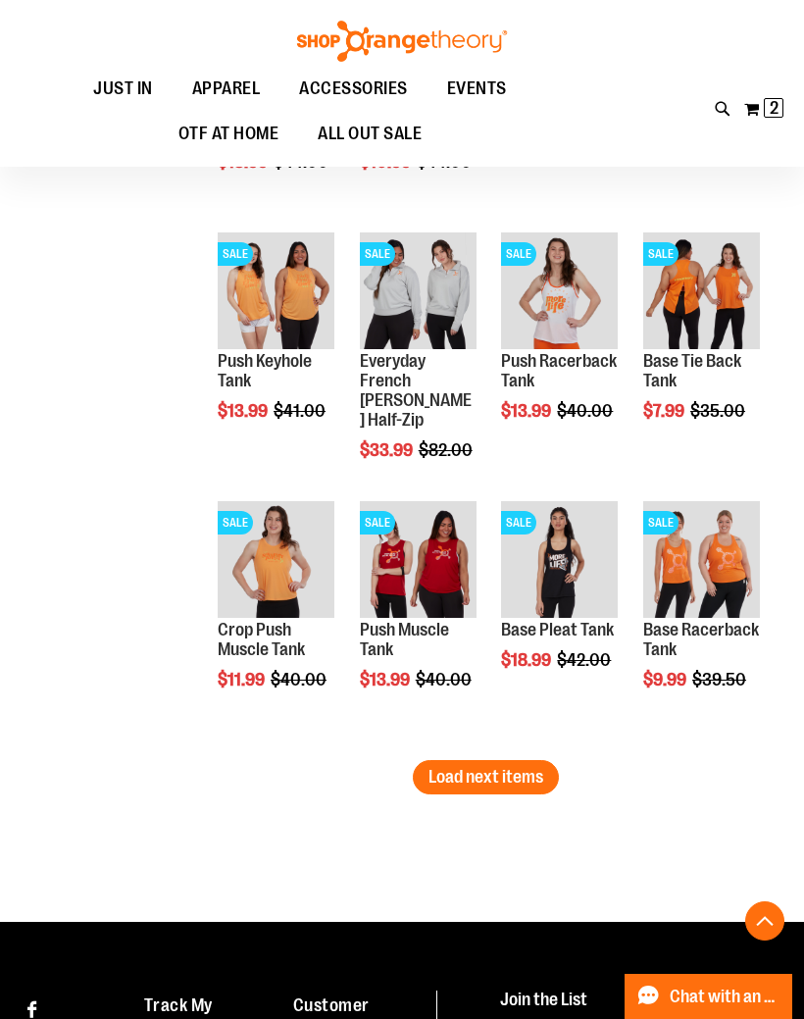
click at [512, 782] on span "Load next items" at bounding box center [486, 777] width 115 height 20
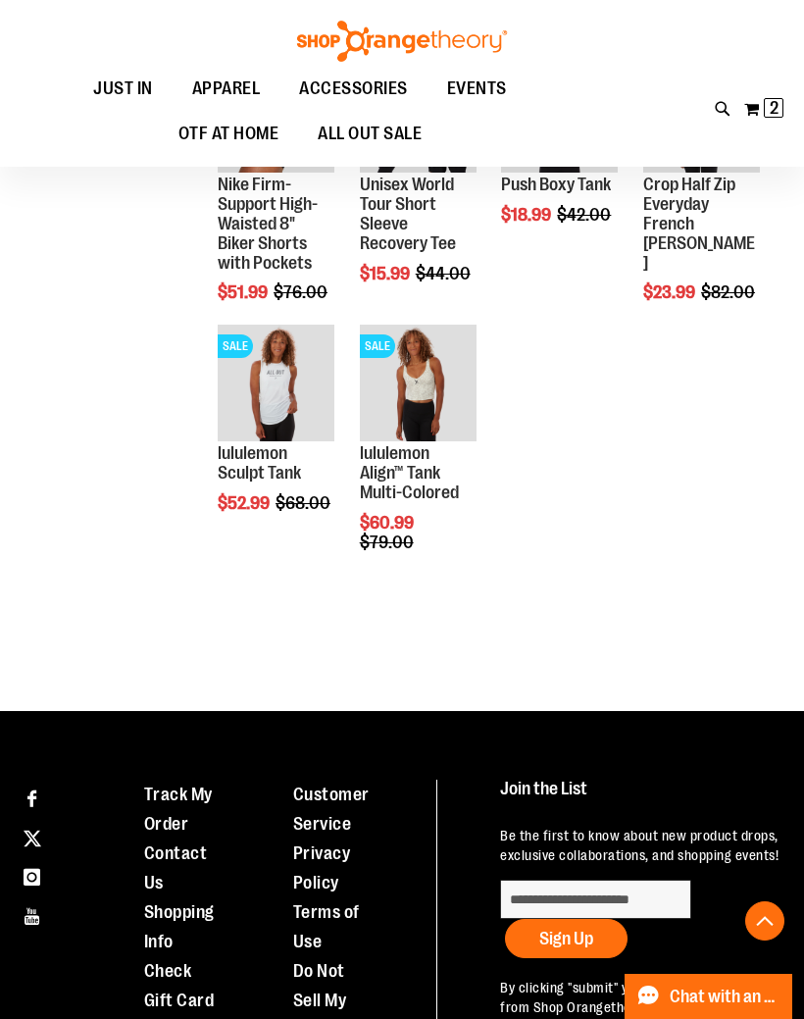
scroll to position [7864, 0]
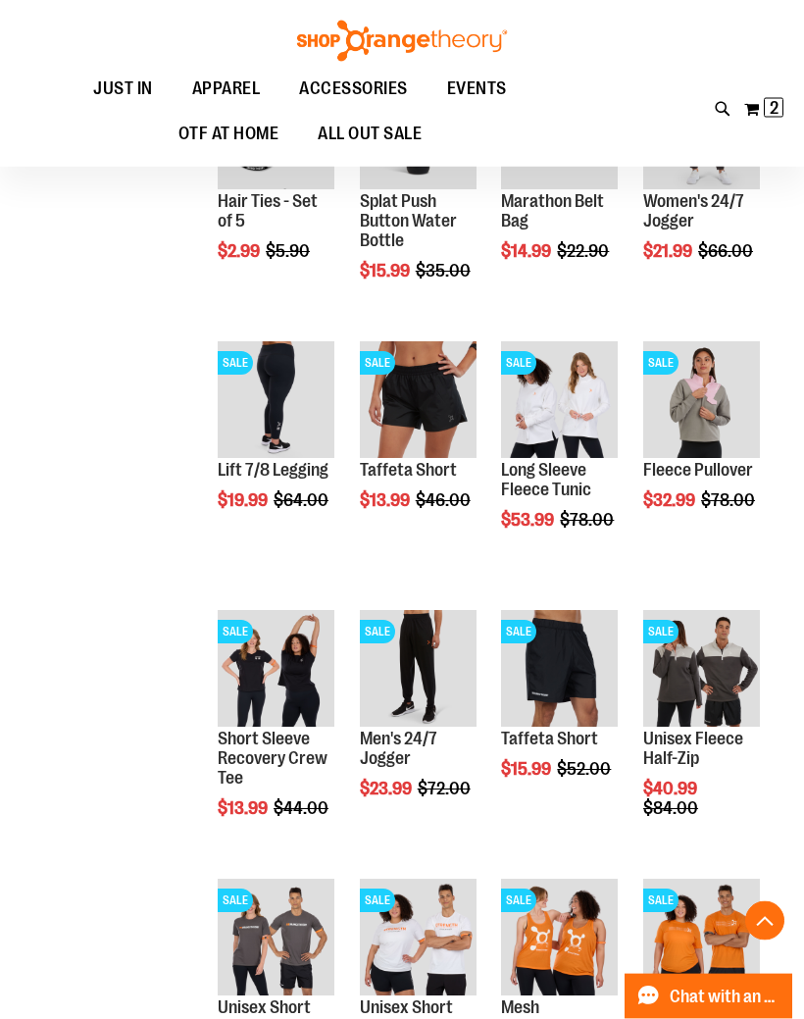
scroll to position [4078, 0]
click at [422, 620] on span "Quickview" at bounding box center [406, 645] width 93 height 51
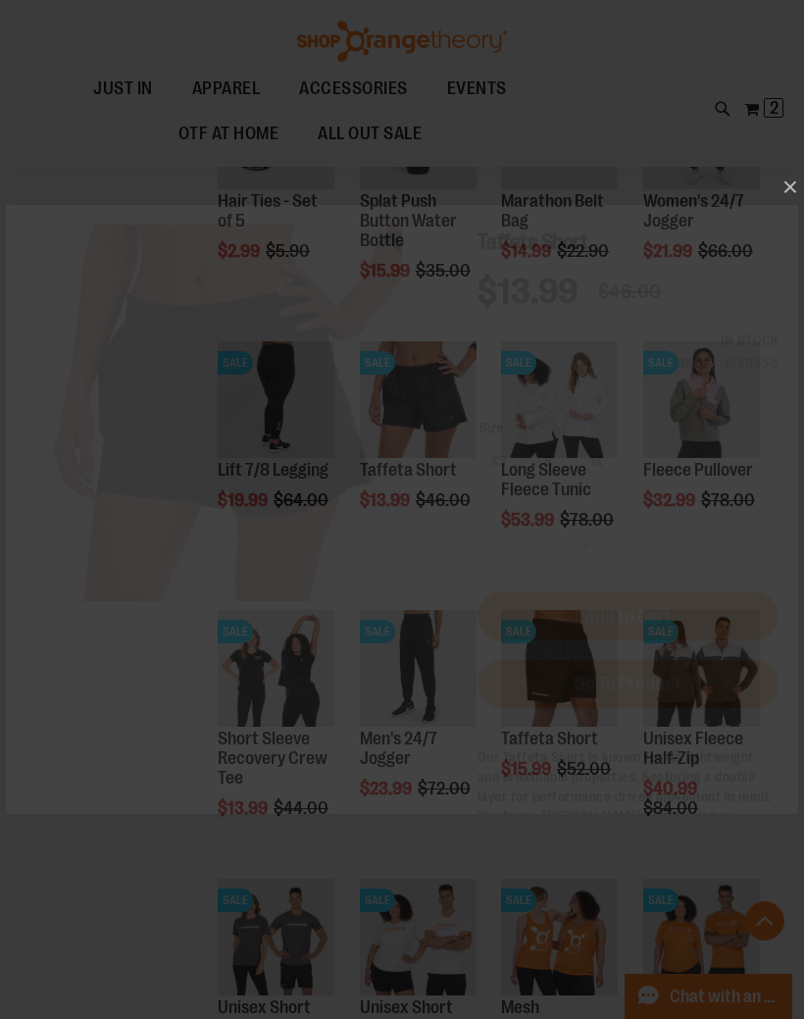
scroll to position [0, 0]
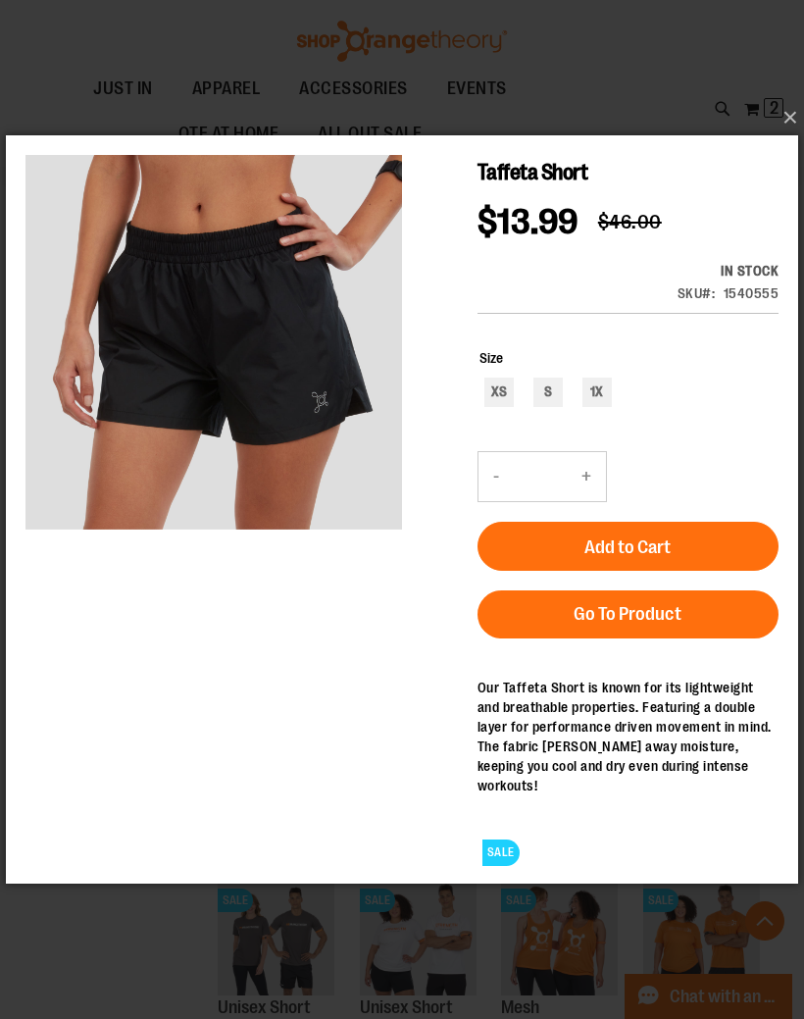
click at [792, 117] on button "×" at bounding box center [408, 117] width 792 height 43
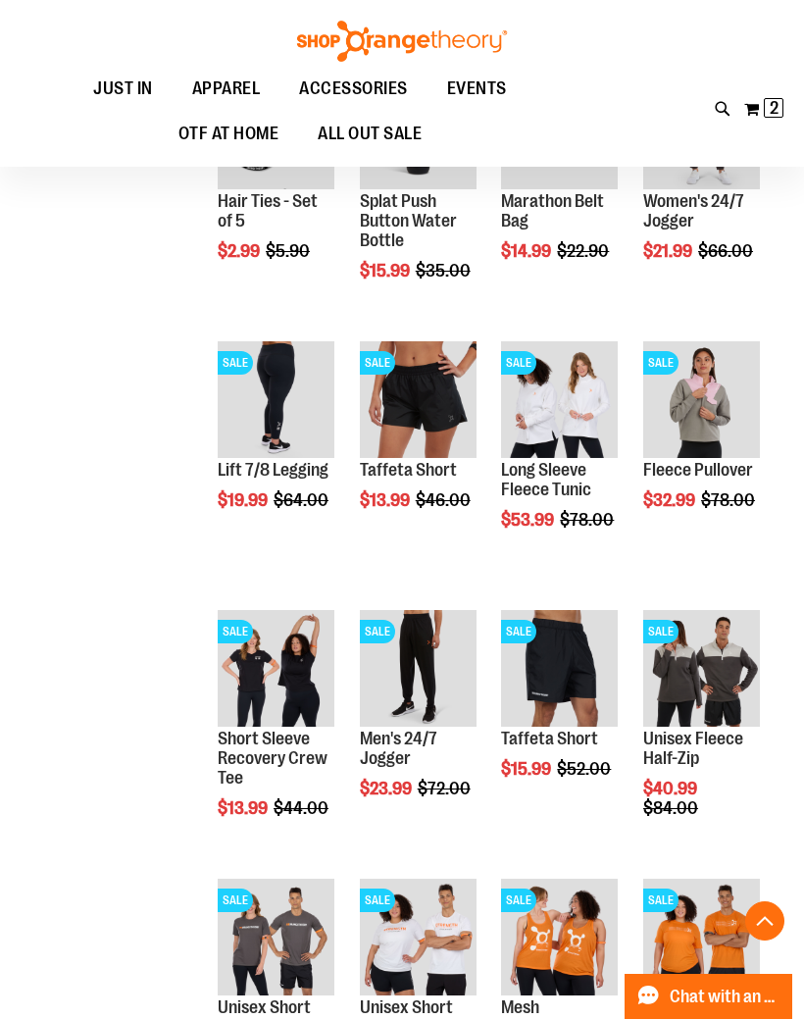
click at [783, 110] on span "2 2 items" at bounding box center [774, 108] width 20 height 20
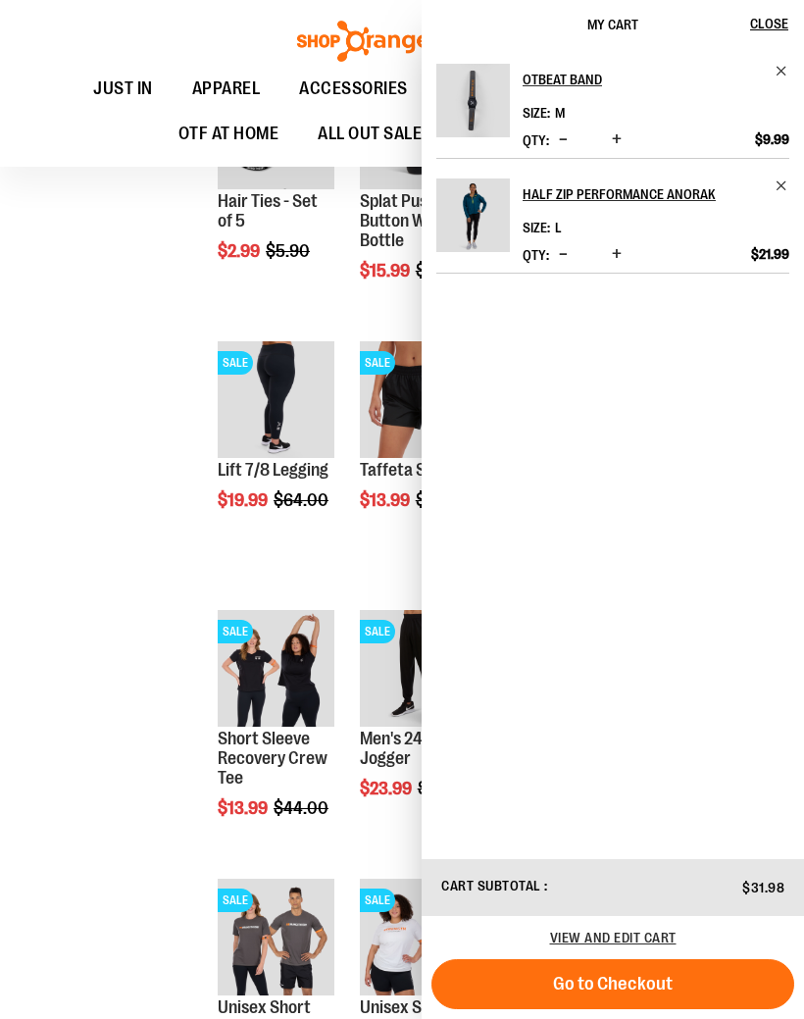
click at [654, 934] on span "View and edit cart" at bounding box center [613, 938] width 127 height 16
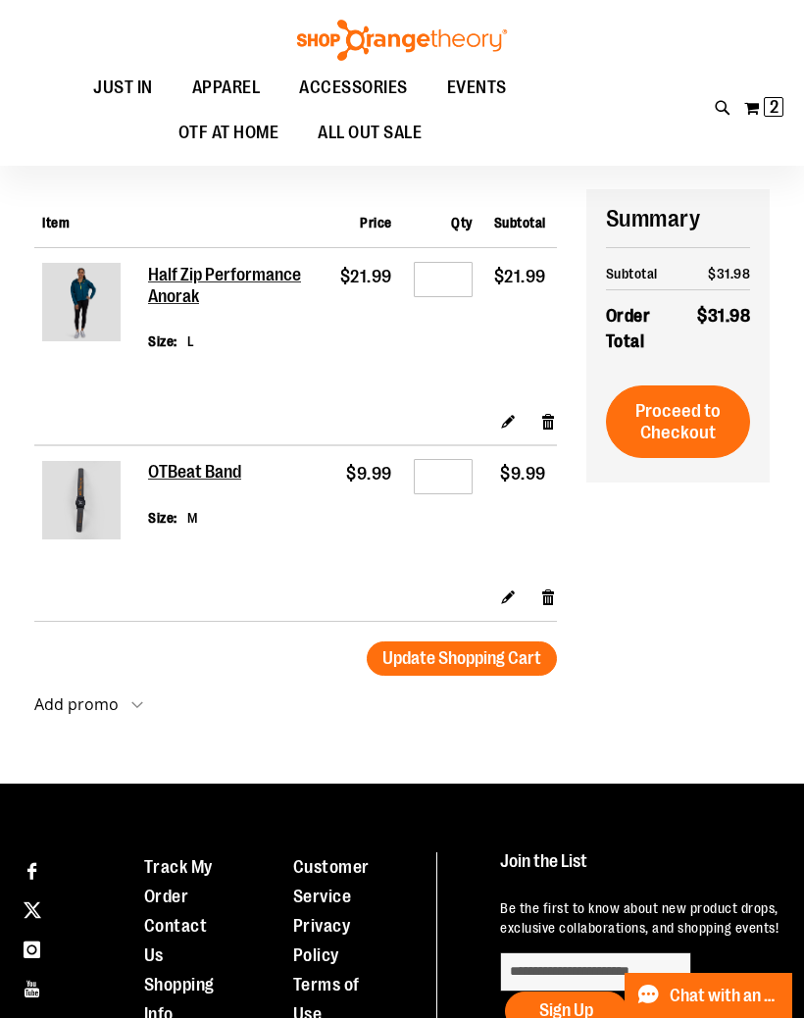
scroll to position [87, 0]
